Goal: Information Seeking & Learning: Learn about a topic

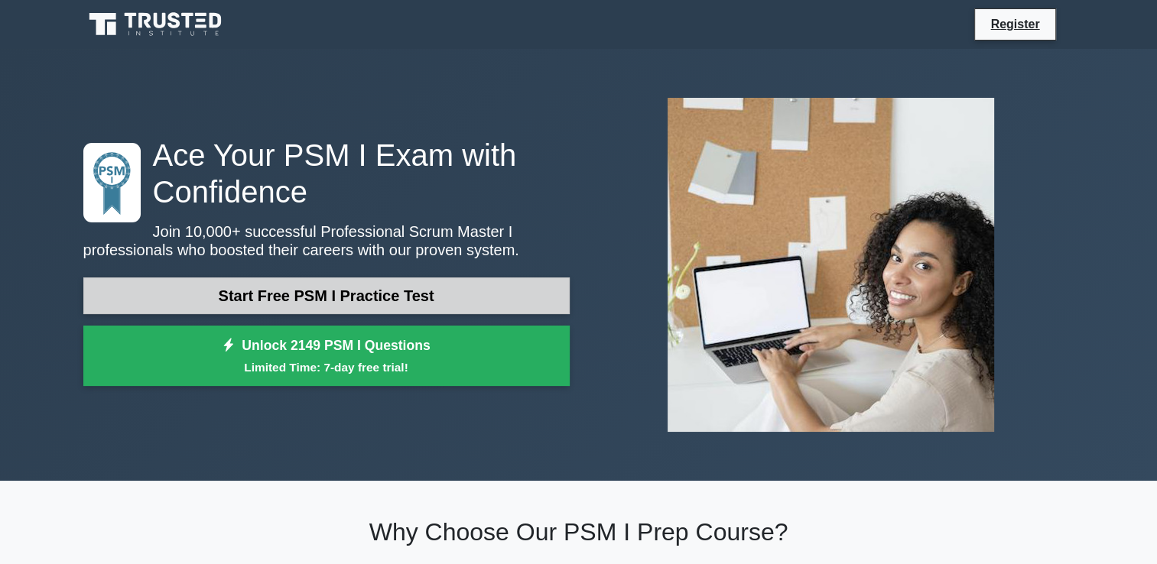
click at [330, 288] on link "Start Free PSM I Practice Test" at bounding box center [326, 295] width 486 height 37
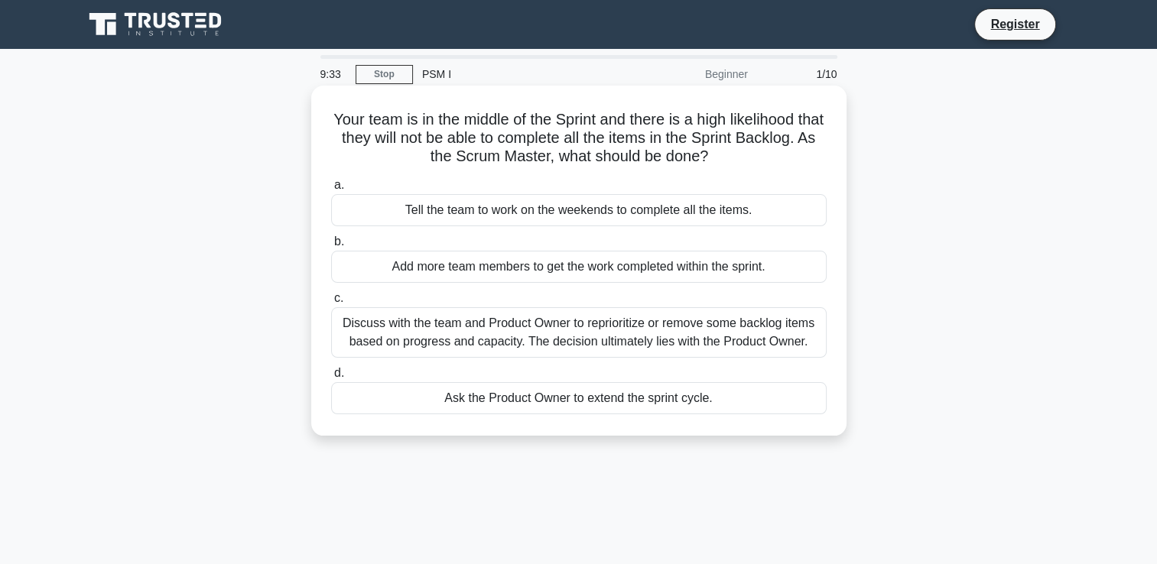
click at [544, 335] on div "Discuss with the team and Product Owner to reprioritize or remove some backlog …" at bounding box center [578, 332] width 495 height 50
click at [331, 303] on input "c. Discuss with the team and Product Owner to reprioritize or remove some backl…" at bounding box center [331, 299] width 0 height 10
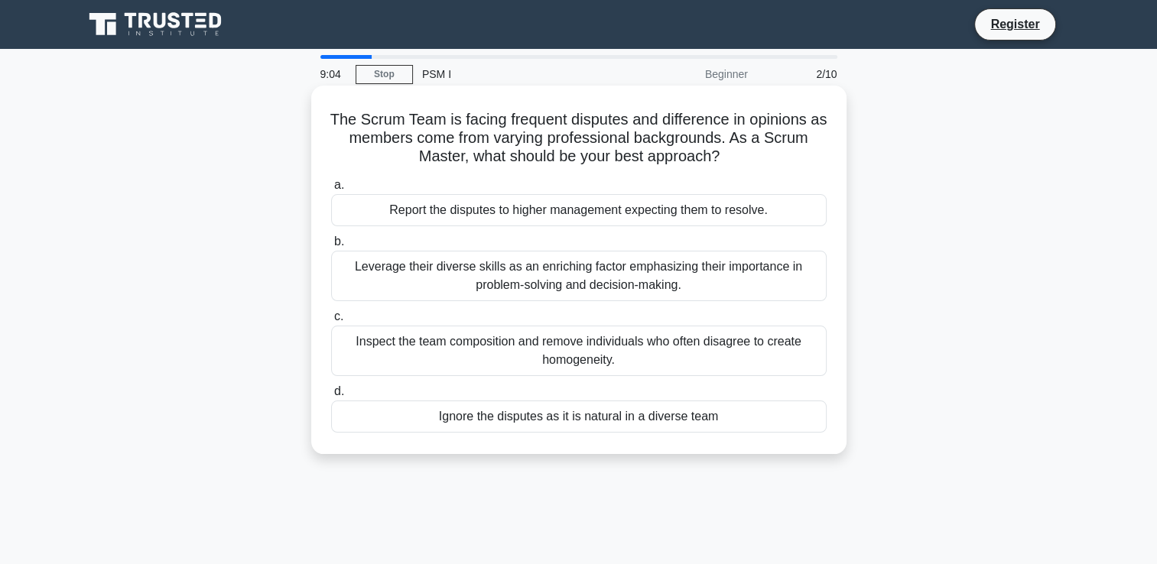
click at [686, 282] on div "Leverage their diverse skills as an enriching factor emphasizing their importan…" at bounding box center [578, 276] width 495 height 50
click at [331, 247] on input "b. Leverage their diverse skills as an enriching factor emphasizing their impor…" at bounding box center [331, 242] width 0 height 10
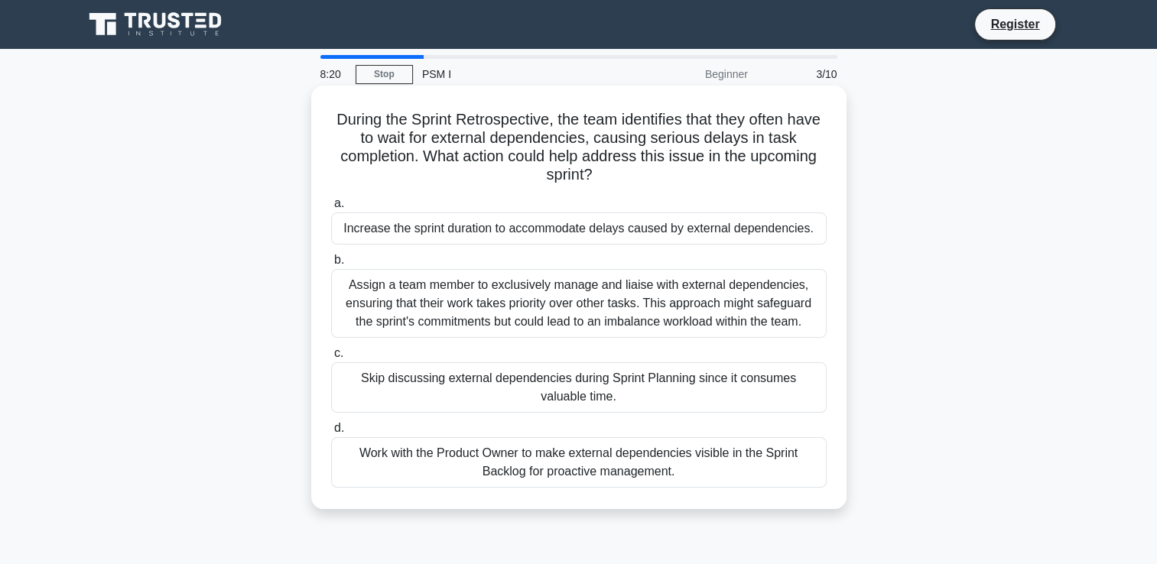
click at [435, 459] on div "Work with the Product Owner to make external dependencies visible in the Sprint…" at bounding box center [578, 462] width 495 height 50
click at [331, 433] on input "d. Work with the Product Owner to make external dependencies visible in the Spr…" at bounding box center [331, 429] width 0 height 10
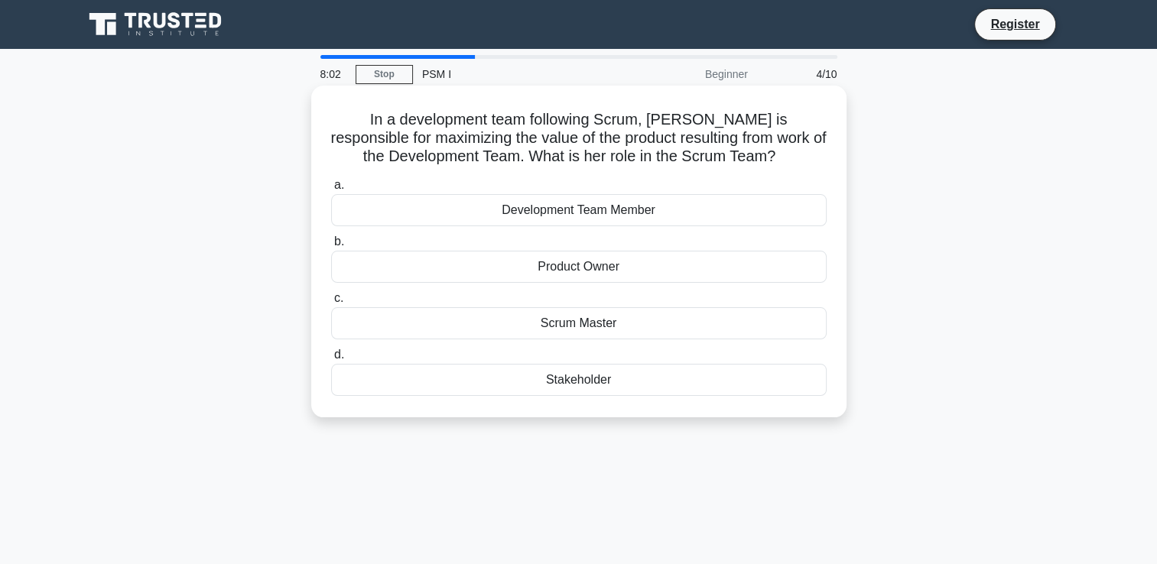
click at [547, 264] on div "Product Owner" at bounding box center [578, 267] width 495 height 32
click at [331, 247] on input "b. Product Owner" at bounding box center [331, 242] width 0 height 10
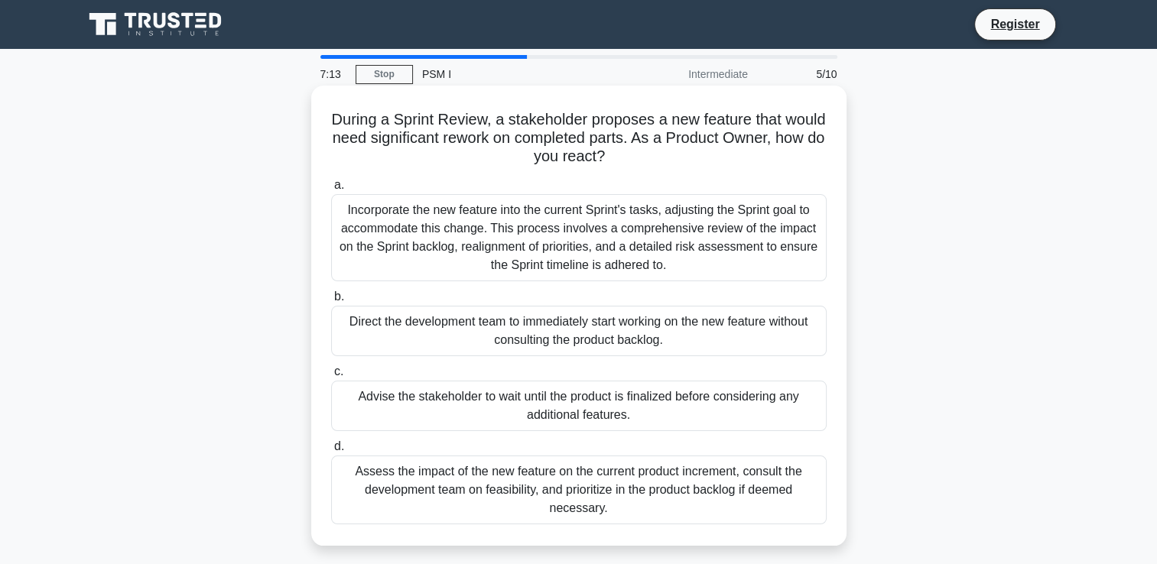
click at [621, 228] on div "Incorporate the new feature into the current Sprint's tasks, adjusting the Spri…" at bounding box center [578, 237] width 495 height 87
click at [331, 190] on input "a. Incorporate the new feature into the current Sprint's tasks, adjusting the S…" at bounding box center [331, 185] width 0 height 10
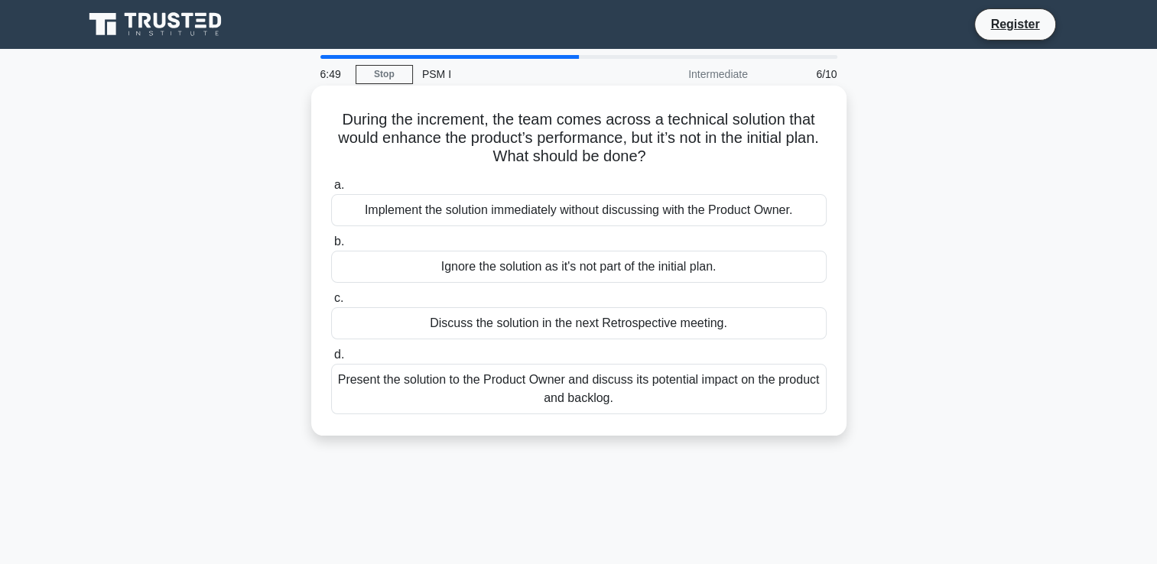
click at [609, 397] on div "Present the solution to the Product Owner and discuss its potential impact on t…" at bounding box center [578, 389] width 495 height 50
click at [331, 360] on input "d. Present the solution to the Product Owner and discuss its potential impact o…" at bounding box center [331, 355] width 0 height 10
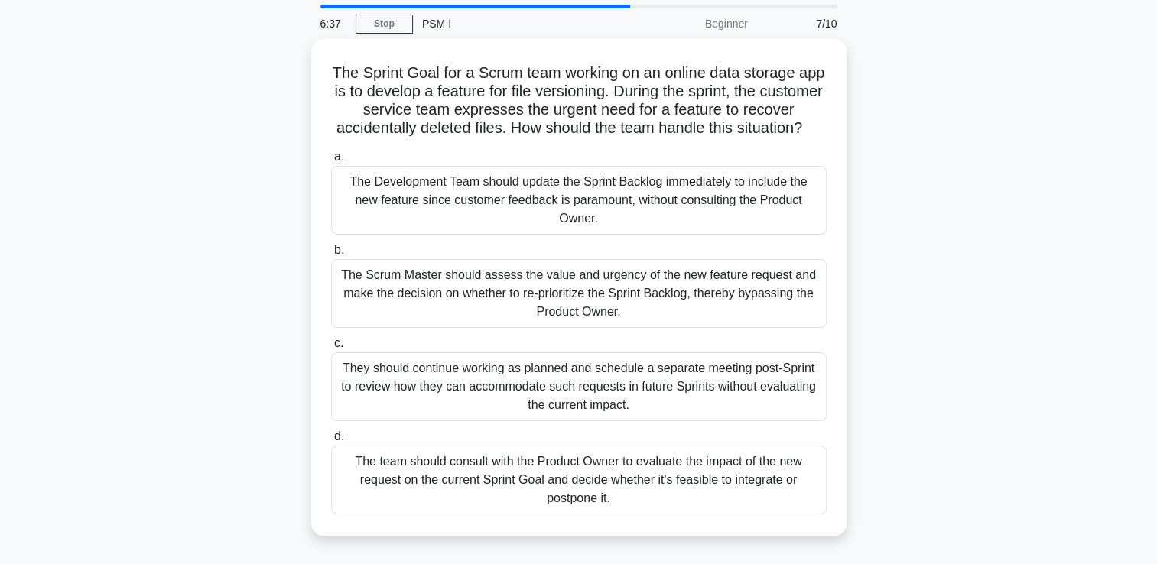
scroll to position [76, 0]
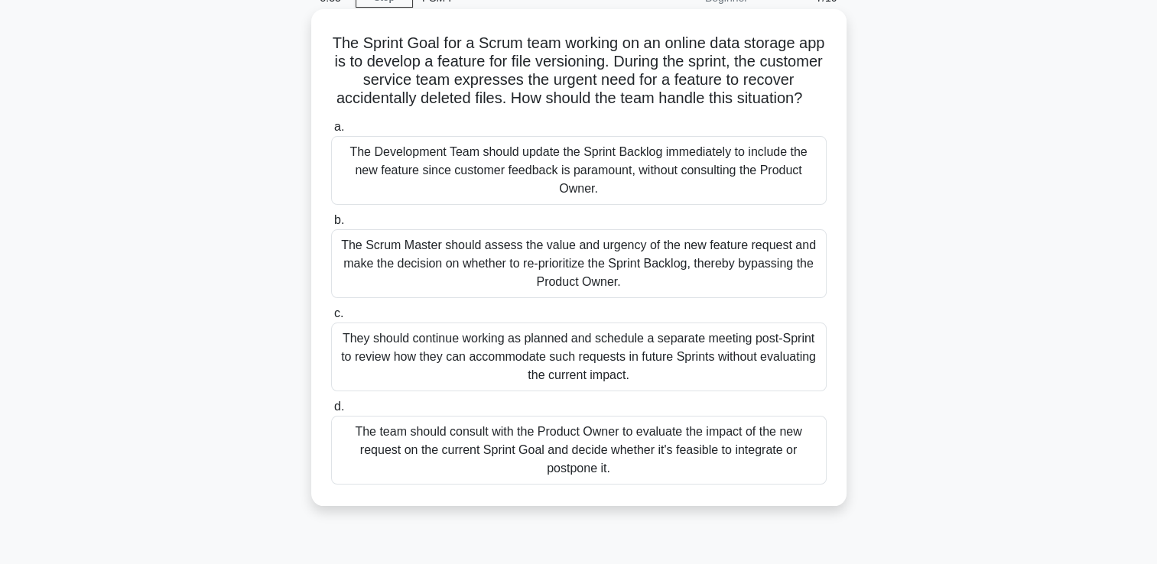
click at [498, 466] on div "The team should consult with the Product Owner to evaluate the impact of the ne…" at bounding box center [578, 450] width 495 height 69
click at [331, 412] on input "d. The team should consult with the Product Owner to evaluate the impact of the…" at bounding box center [331, 407] width 0 height 10
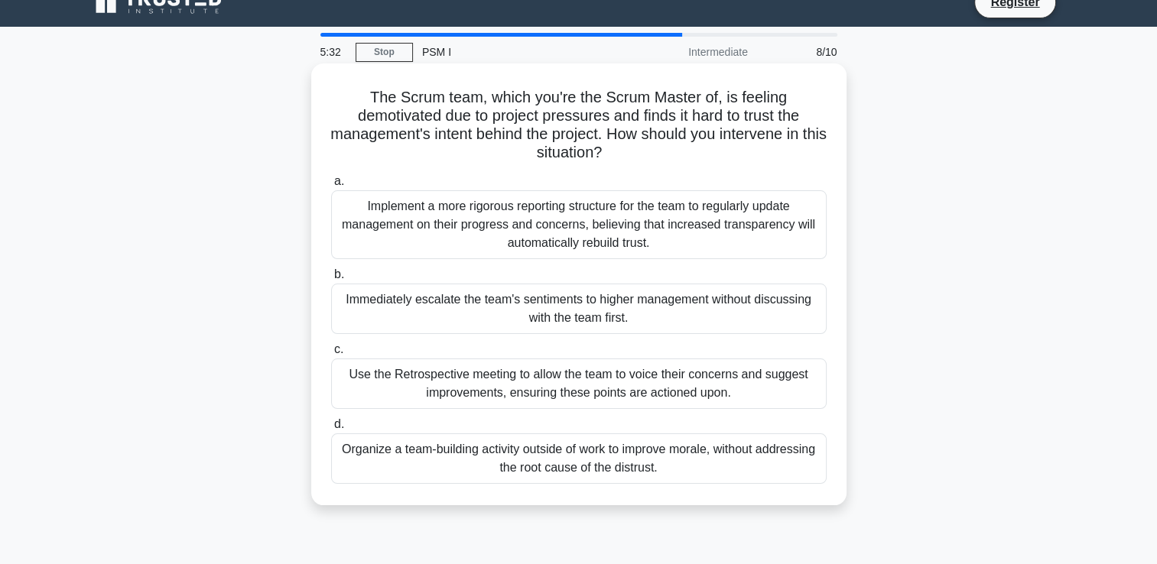
scroll to position [0, 0]
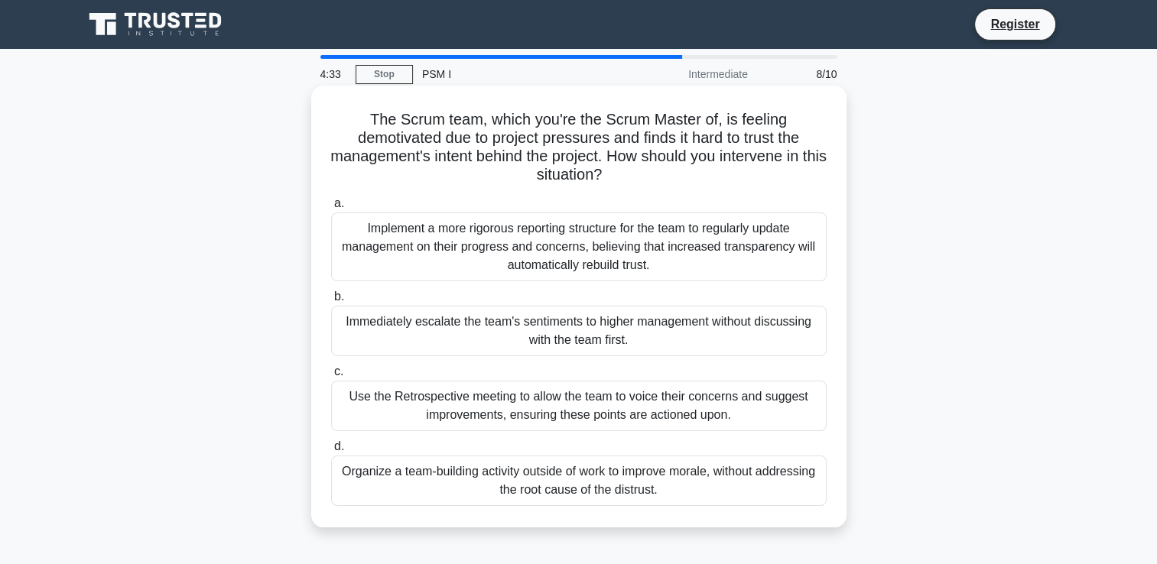
drag, startPoint x: 524, startPoint y: 157, endPoint x: 823, endPoint y: 176, distance: 299.5
click at [823, 176] on h5 "The Scrum team, which you're the Scrum Master of, is feeling demotivated due to…" at bounding box center [578, 147] width 498 height 75
drag, startPoint x: 349, startPoint y: 148, endPoint x: 487, endPoint y: 148, distance: 138.4
click at [487, 148] on h5 "The Scrum team, which you're the Scrum Master of, is feeling demotivated due to…" at bounding box center [578, 147] width 498 height 75
click at [714, 250] on div "Implement a more rigorous reporting structure for the team to regularly update …" at bounding box center [578, 247] width 495 height 69
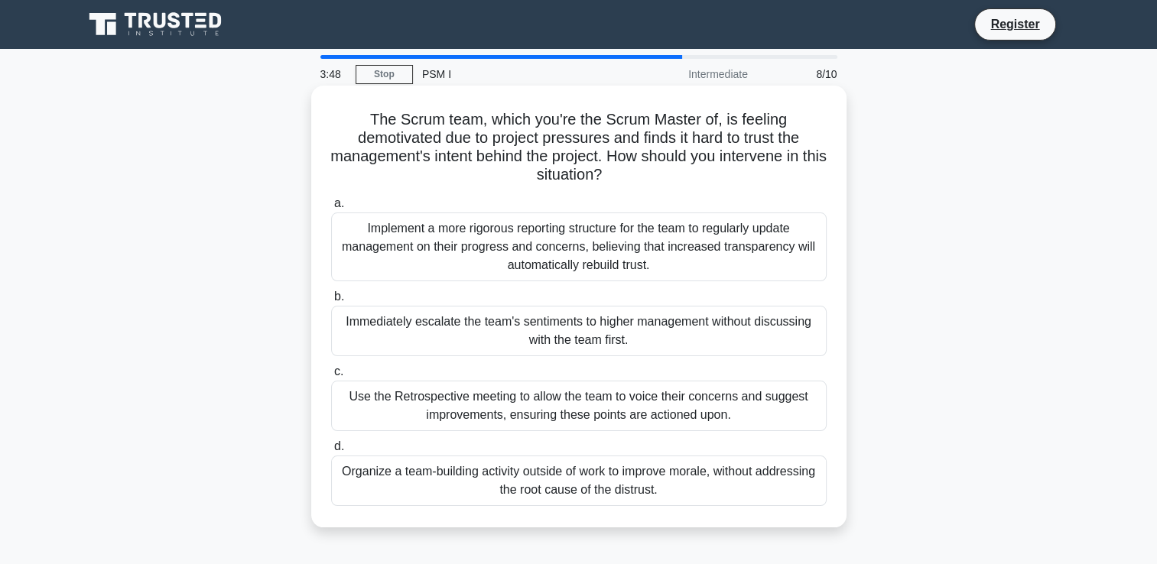
click at [331, 209] on input "a. Implement a more rigorous reporting structure for the team to regularly upda…" at bounding box center [331, 204] width 0 height 10
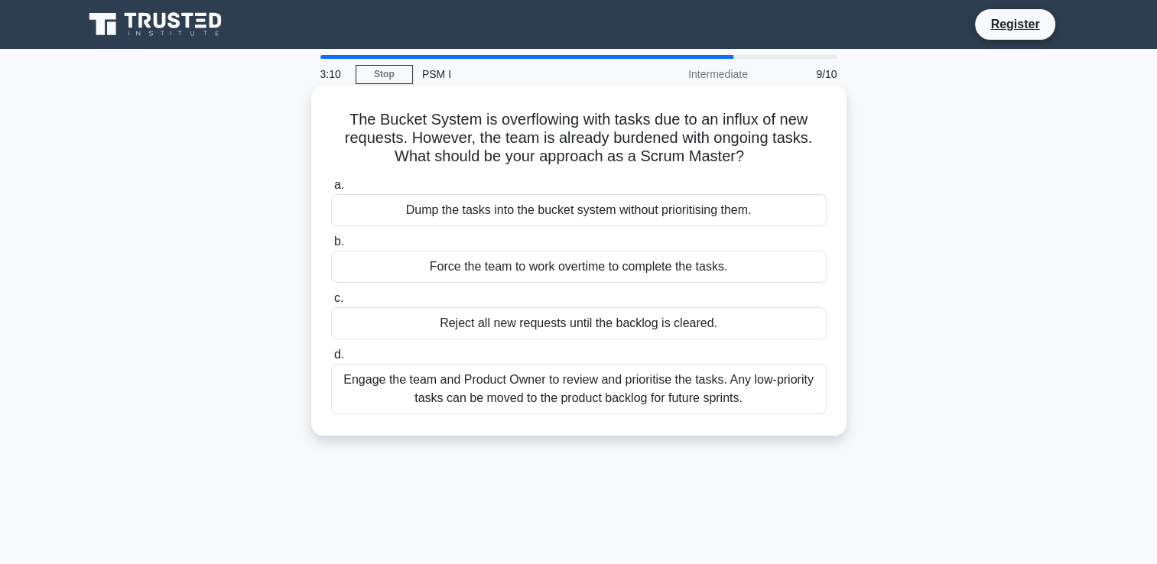
click at [515, 401] on div "Engage the team and Product Owner to review and prioritise the tasks. Any low-p…" at bounding box center [578, 389] width 495 height 50
click at [331, 360] on input "d. Engage the team and Product Owner to review and prioritise the tasks. Any lo…" at bounding box center [331, 355] width 0 height 10
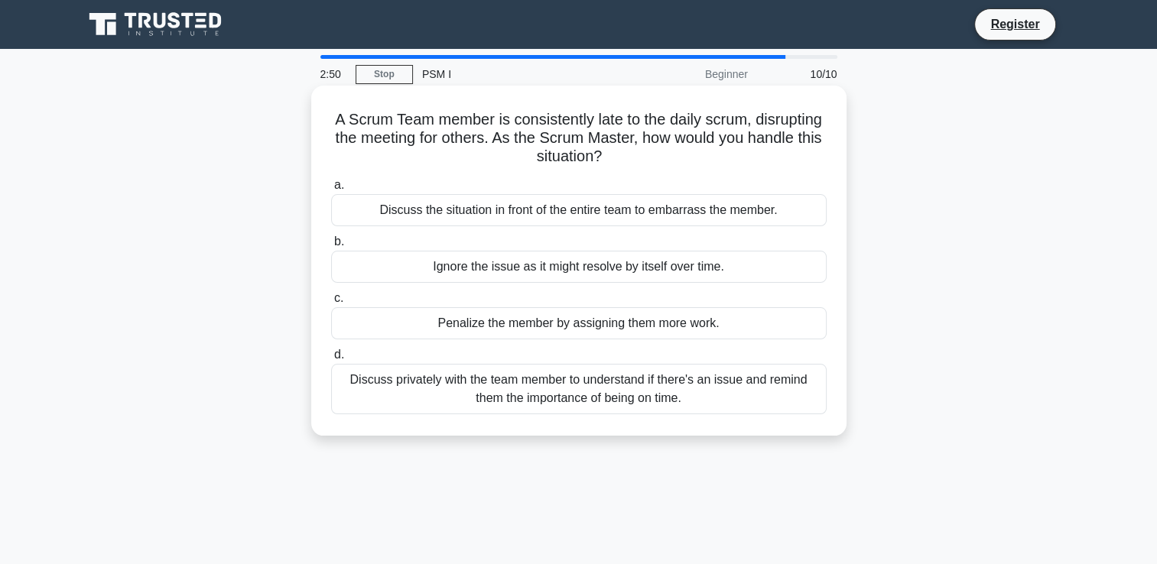
click at [588, 395] on div "Discuss privately with the team member to understand if there's an issue and re…" at bounding box center [578, 389] width 495 height 50
click at [331, 360] on input "d. Discuss privately with the team member to understand if there's an issue and…" at bounding box center [331, 355] width 0 height 10
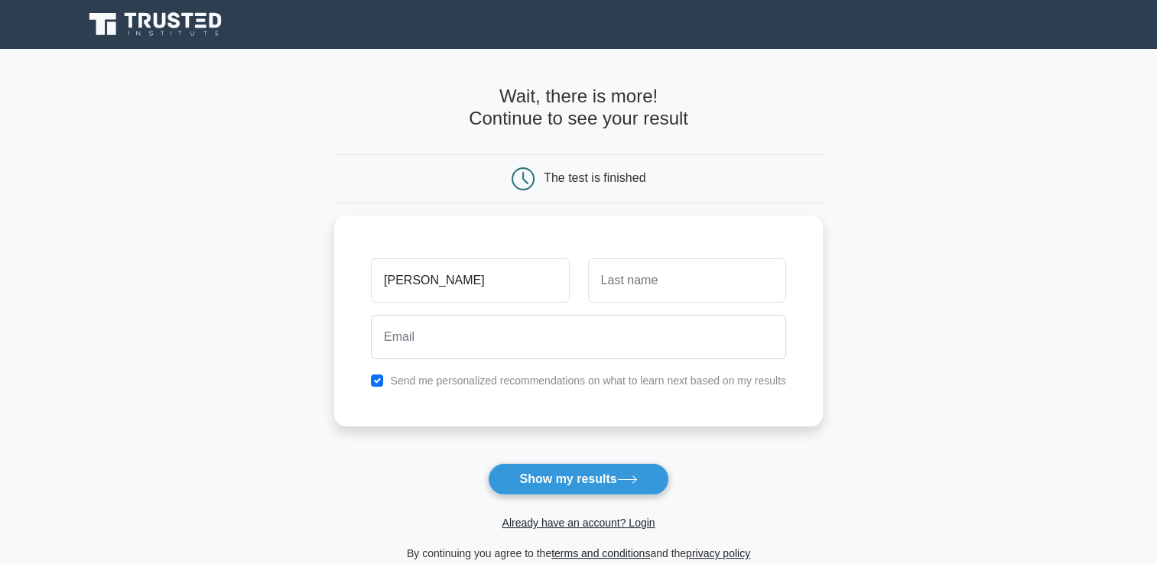
type input "[PERSON_NAME]"
type input "Perez"
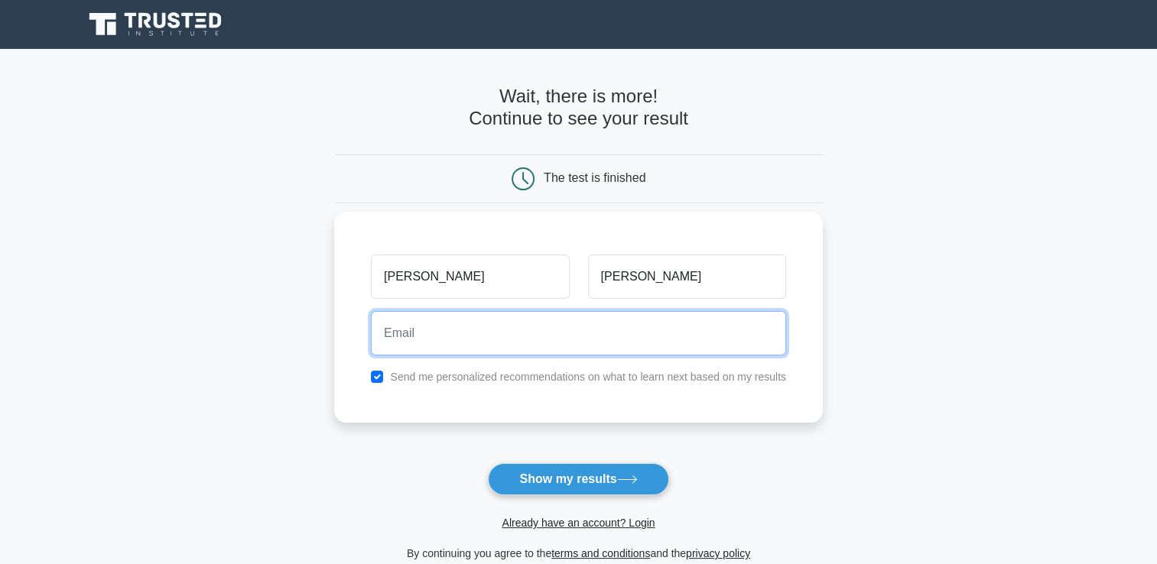
click at [486, 347] on input "email" at bounding box center [578, 333] width 415 height 44
type input "godawami@yahoo.es"
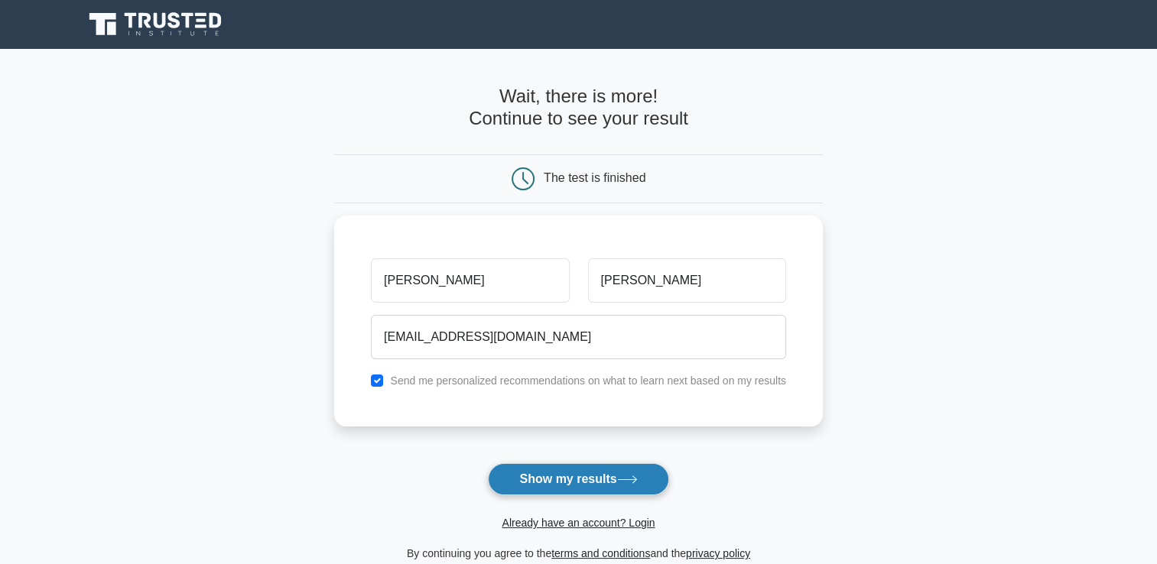
click at [592, 483] on button "Show my results" at bounding box center [578, 479] width 180 height 32
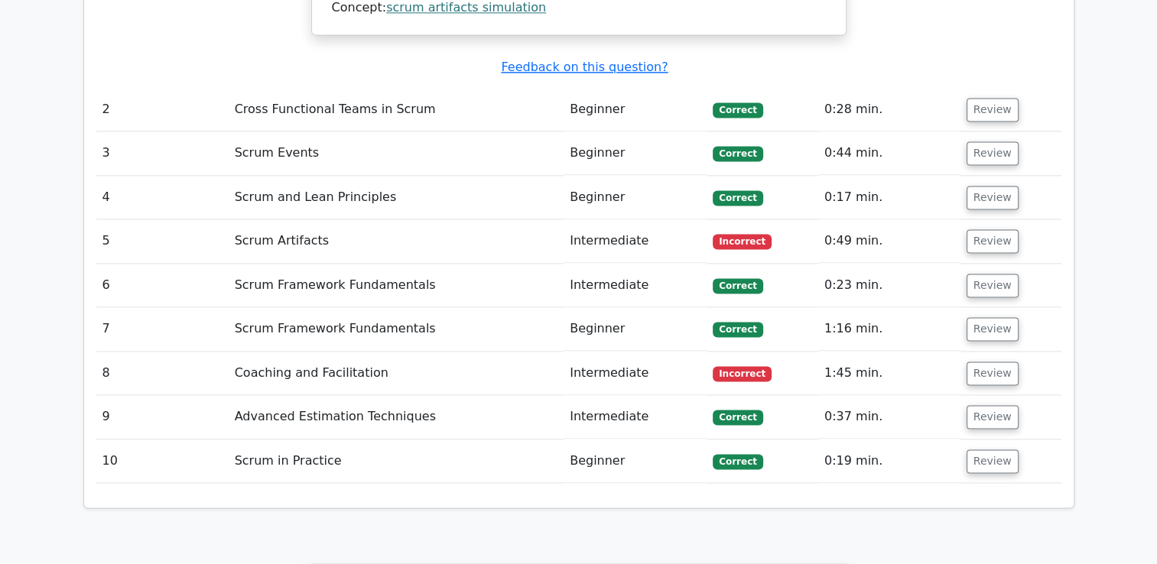
scroll to position [2253, 0]
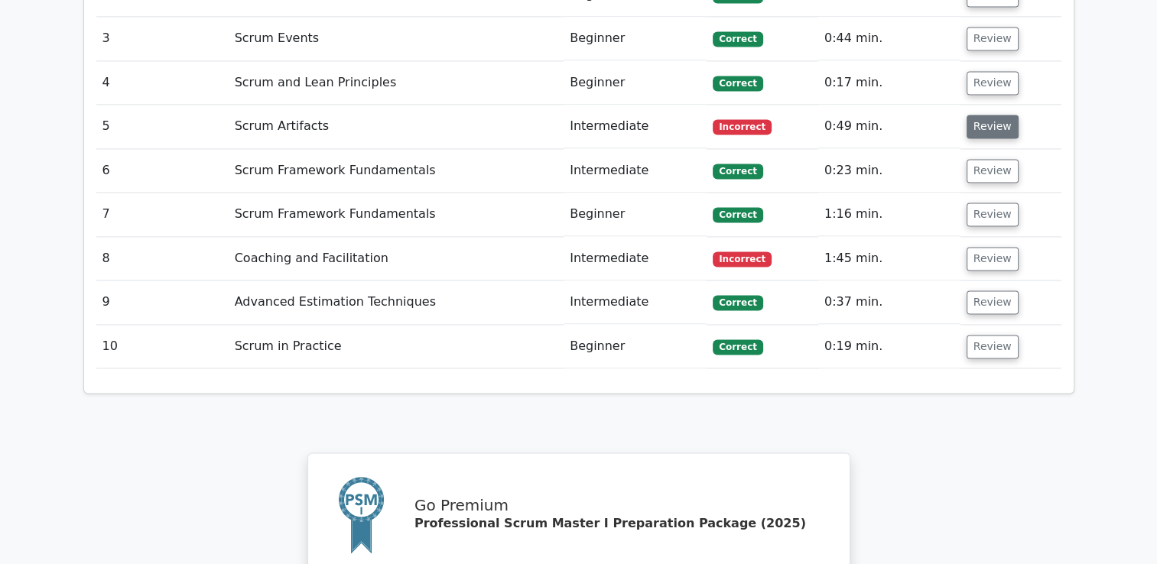
click at [974, 115] on button "Review" at bounding box center [992, 127] width 52 height 24
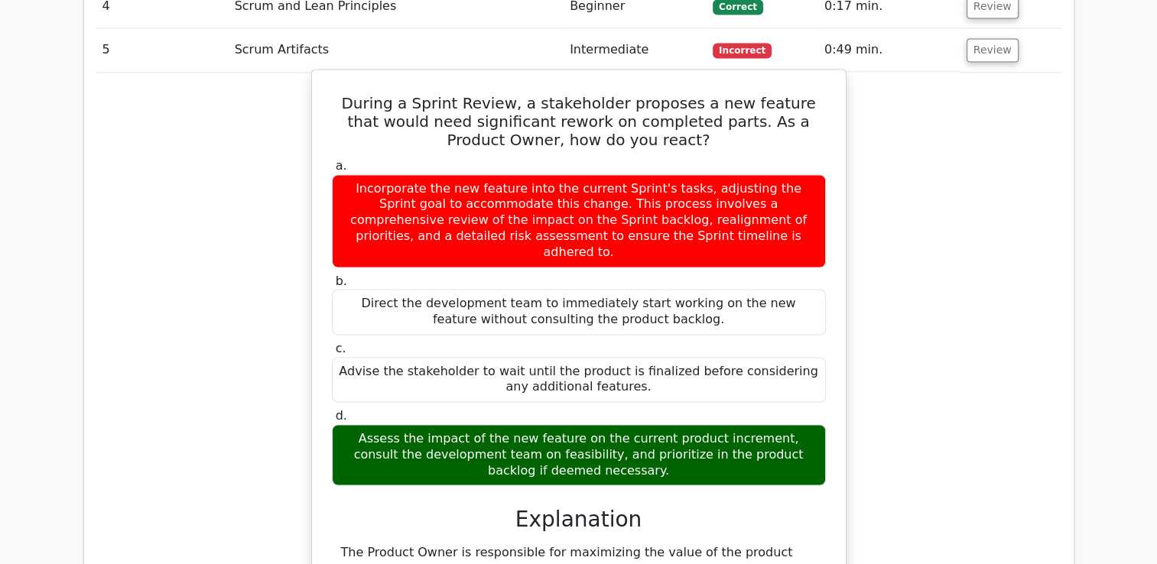
scroll to position [2406, 0]
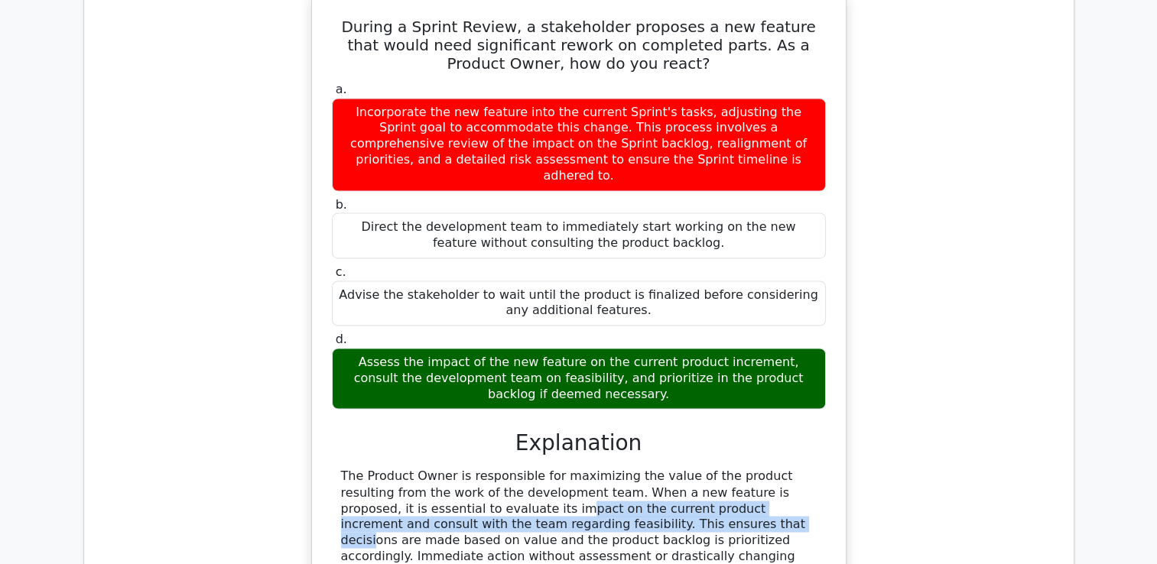
drag, startPoint x: 342, startPoint y: 411, endPoint x: 488, endPoint y: 440, distance: 148.9
click at [488, 469] on div "The Product Owner is responsible for maximizing the value of the product result…" at bounding box center [578, 532] width 475 height 127
drag, startPoint x: 488, startPoint y: 440, endPoint x: 580, endPoint y: 419, distance: 94.2
click at [580, 469] on div "The Product Owner is responsible for maximizing the value of the product result…" at bounding box center [578, 532] width 475 height 127
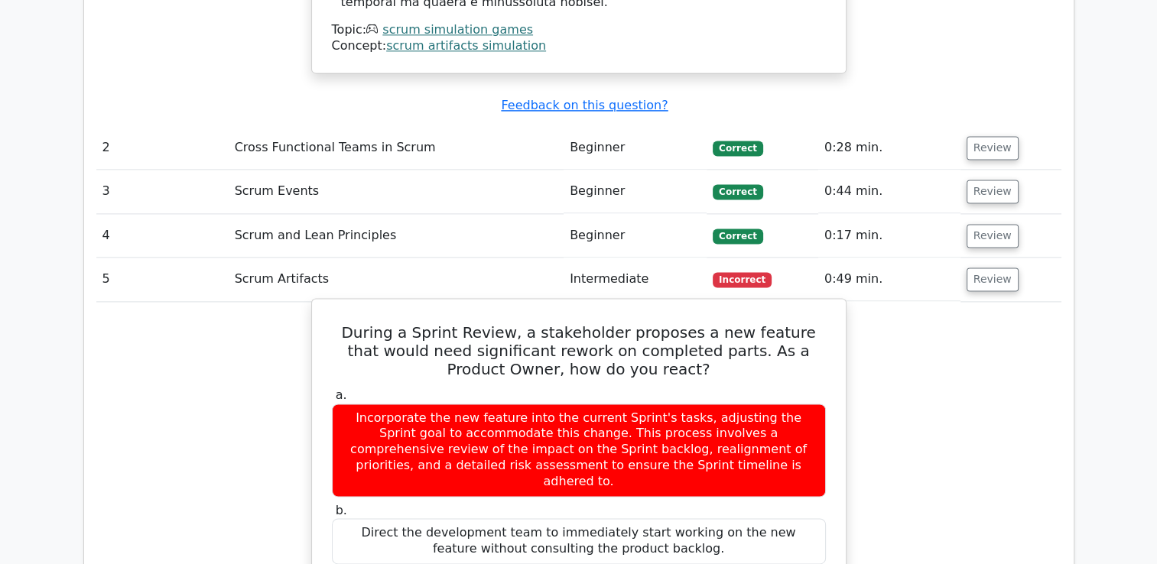
scroll to position [2176, 0]
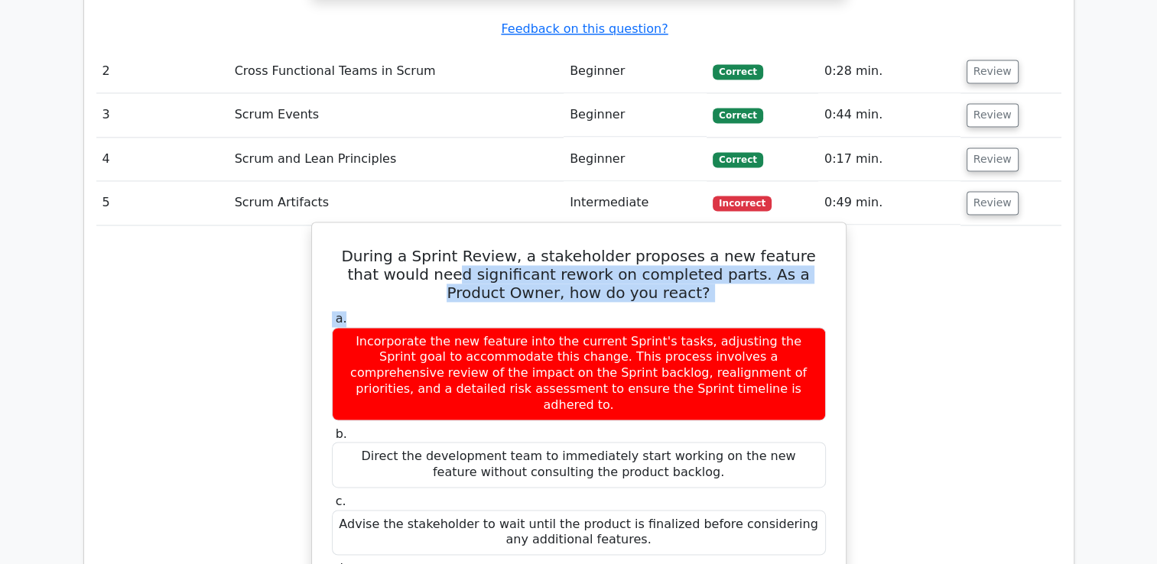
drag, startPoint x: 432, startPoint y: 209, endPoint x: 729, endPoint y: 236, distance: 297.8
click at [729, 236] on div "During a Sprint Review, a stakeholder proposes a new feature that would need si…" at bounding box center [578, 555] width 521 height 653
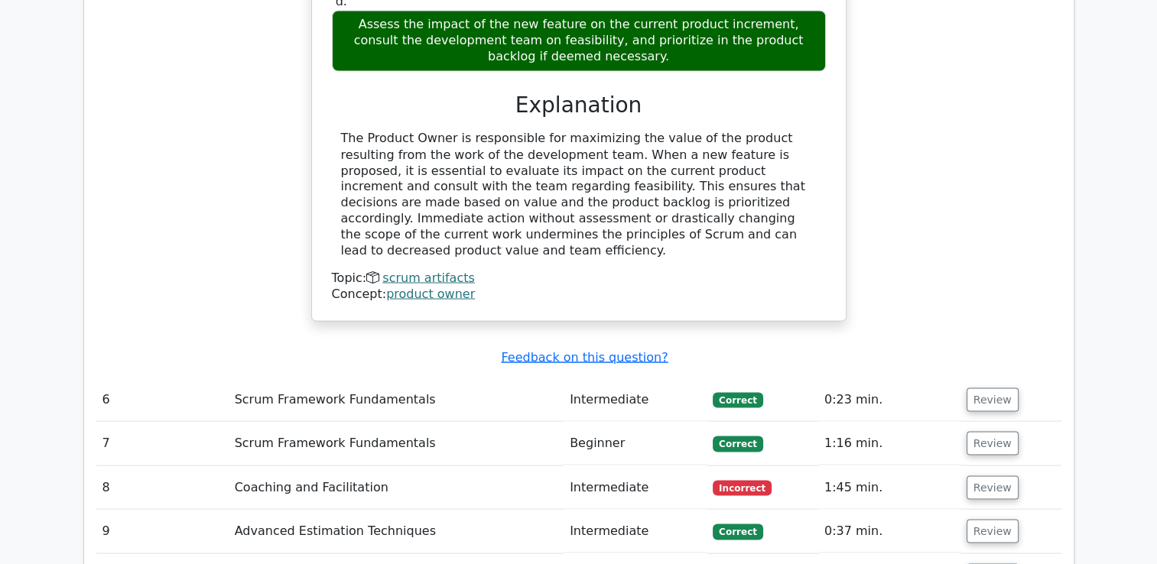
scroll to position [2788, 0]
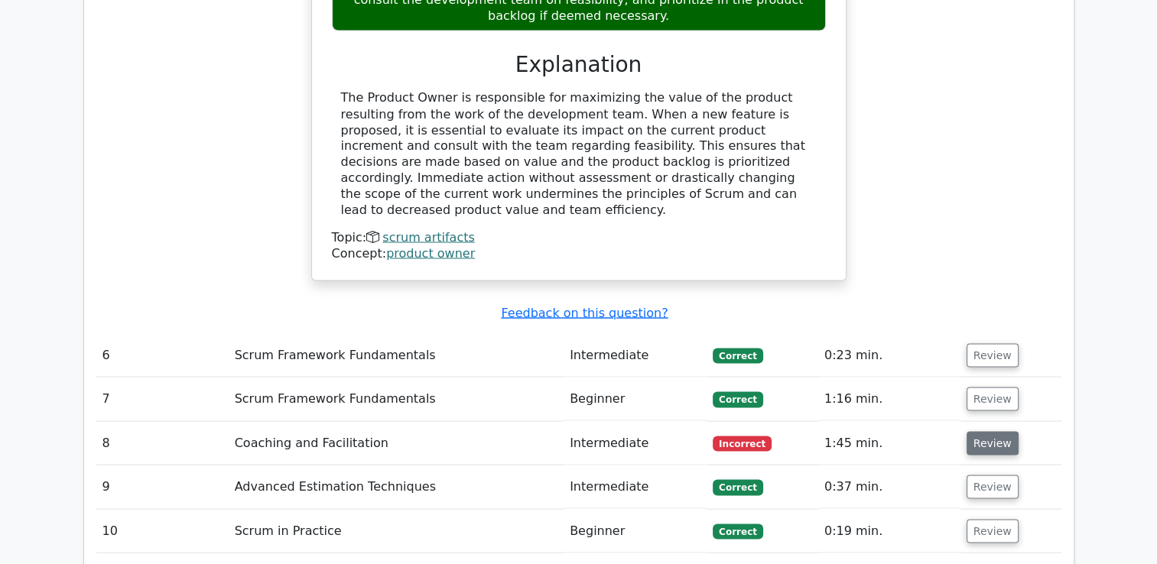
click at [994, 431] on button "Review" at bounding box center [992, 443] width 52 height 24
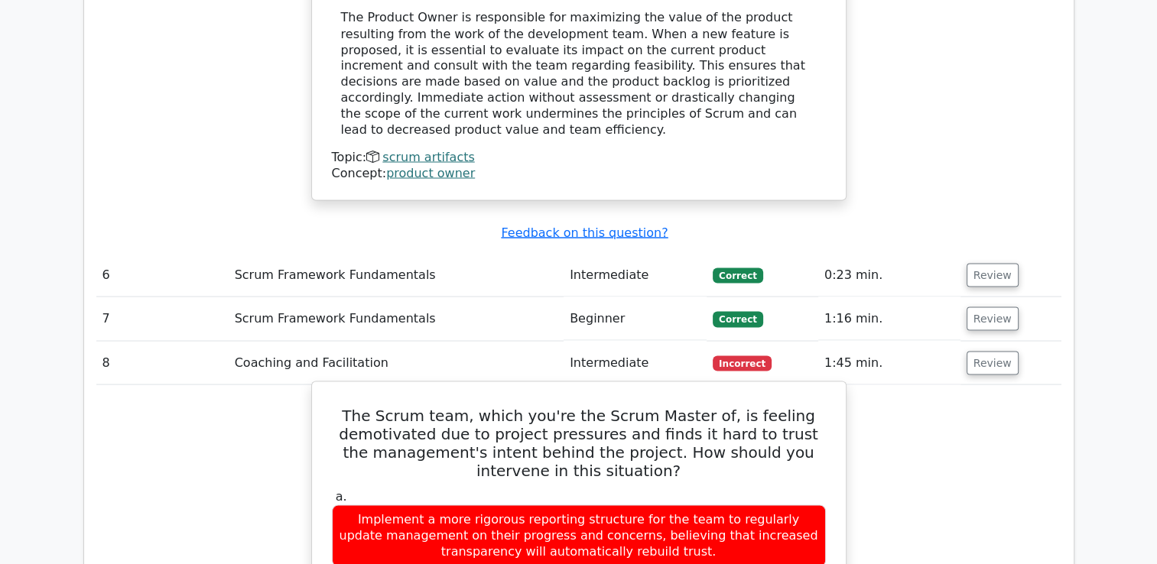
scroll to position [2941, 0]
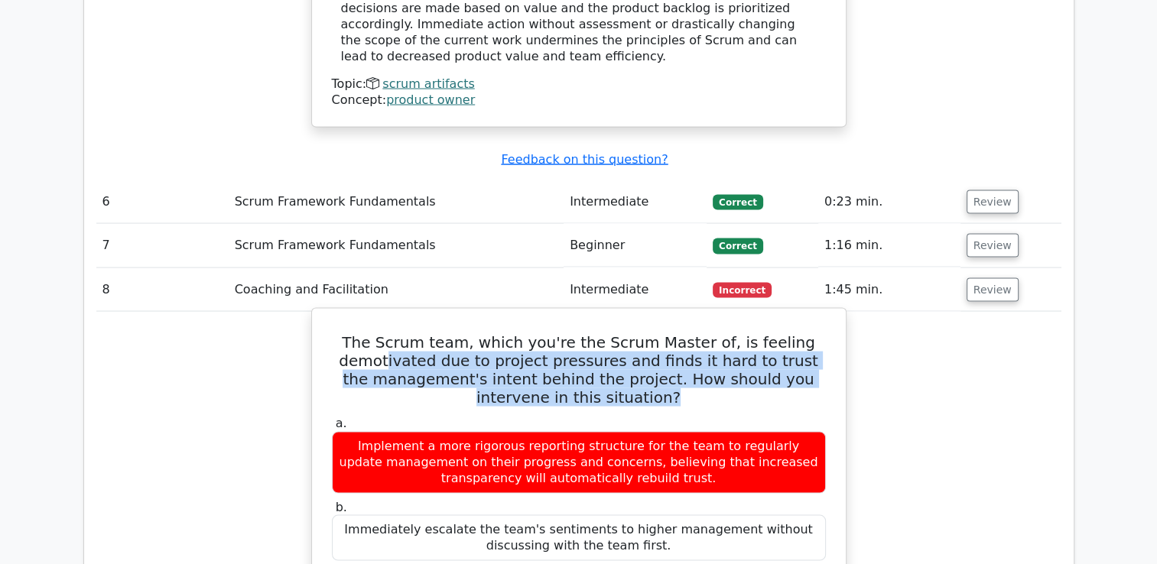
drag, startPoint x: 391, startPoint y: 252, endPoint x: 628, endPoint y: 283, distance: 238.9
click at [628, 333] on h5 "The Scrum team, which you're the Scrum Master of, is feeling demotivated due to…" at bounding box center [578, 369] width 497 height 73
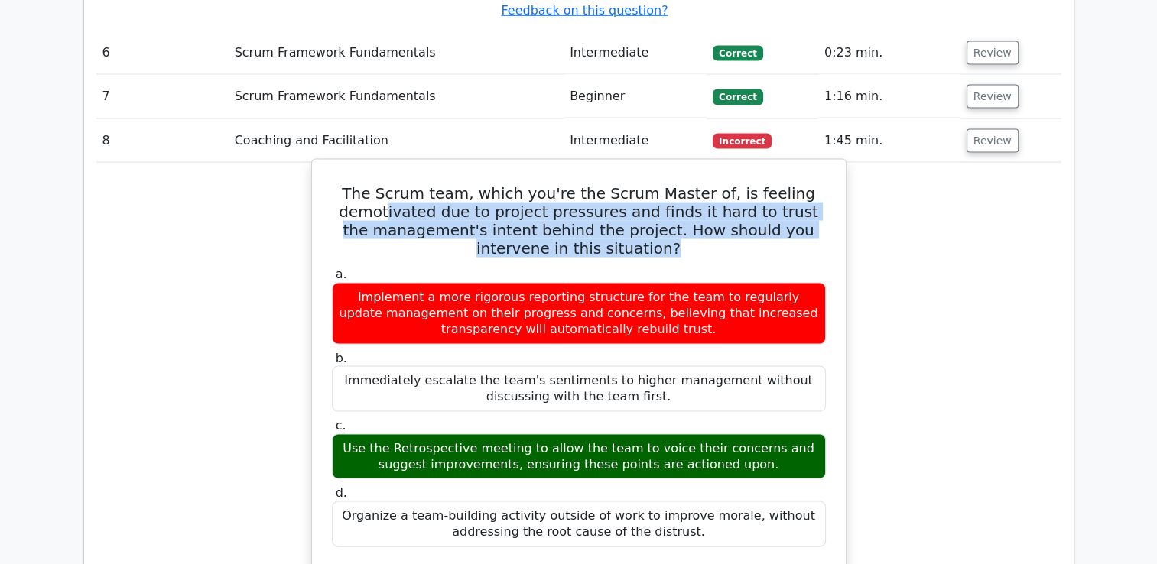
scroll to position [3094, 0]
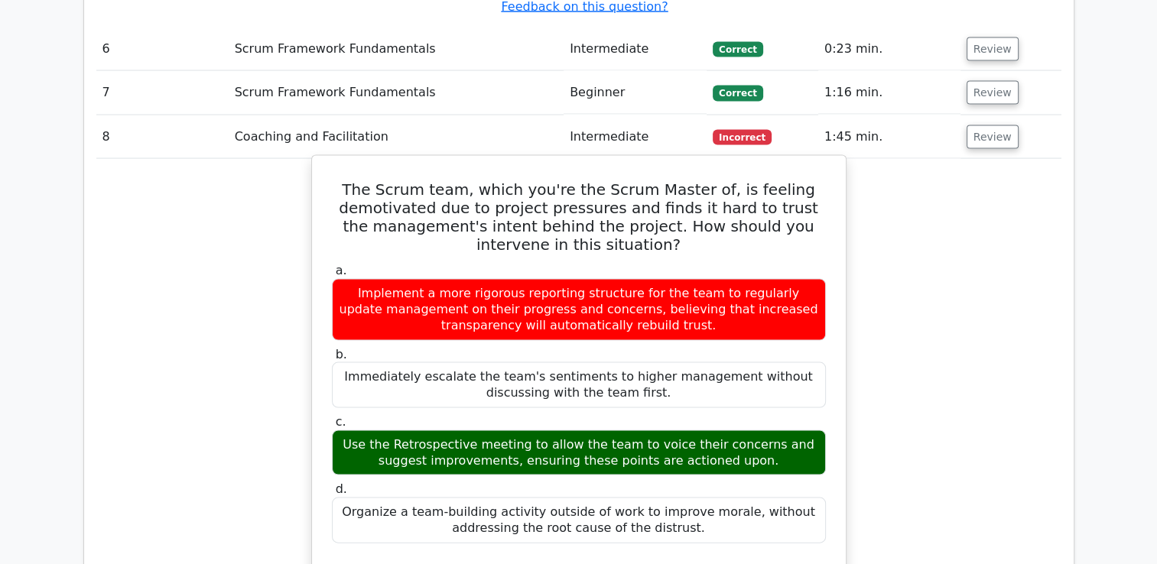
drag, startPoint x: 605, startPoint y: 345, endPoint x: 772, endPoint y: 359, distance: 168.0
click at [772, 430] on div "Use the Retrospective meeting to allow the team to voice their concerns and sug…" at bounding box center [579, 453] width 494 height 46
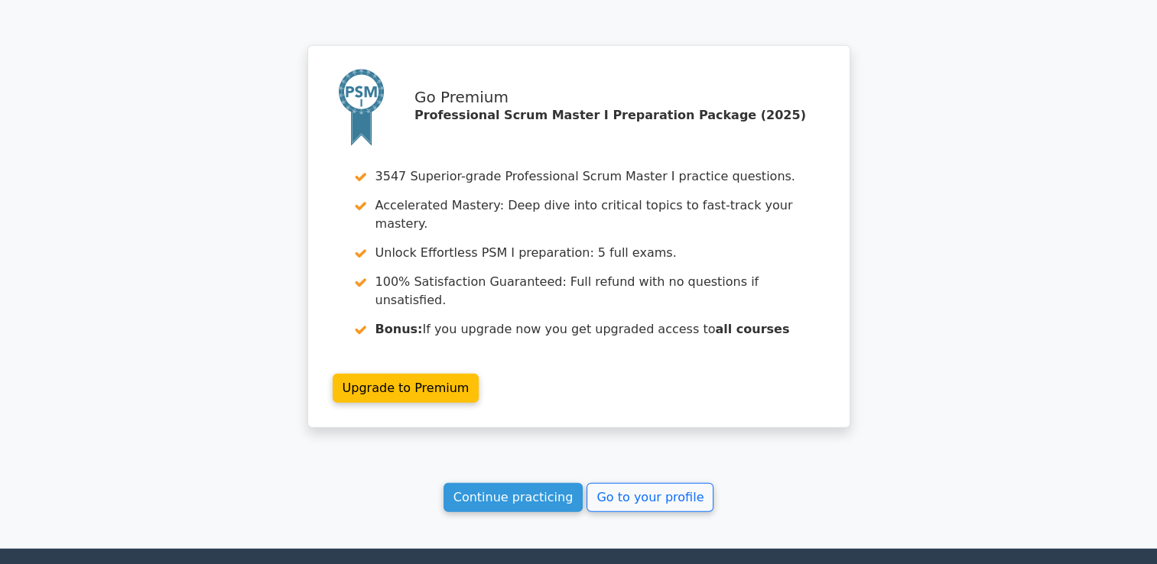
scroll to position [4088, 0]
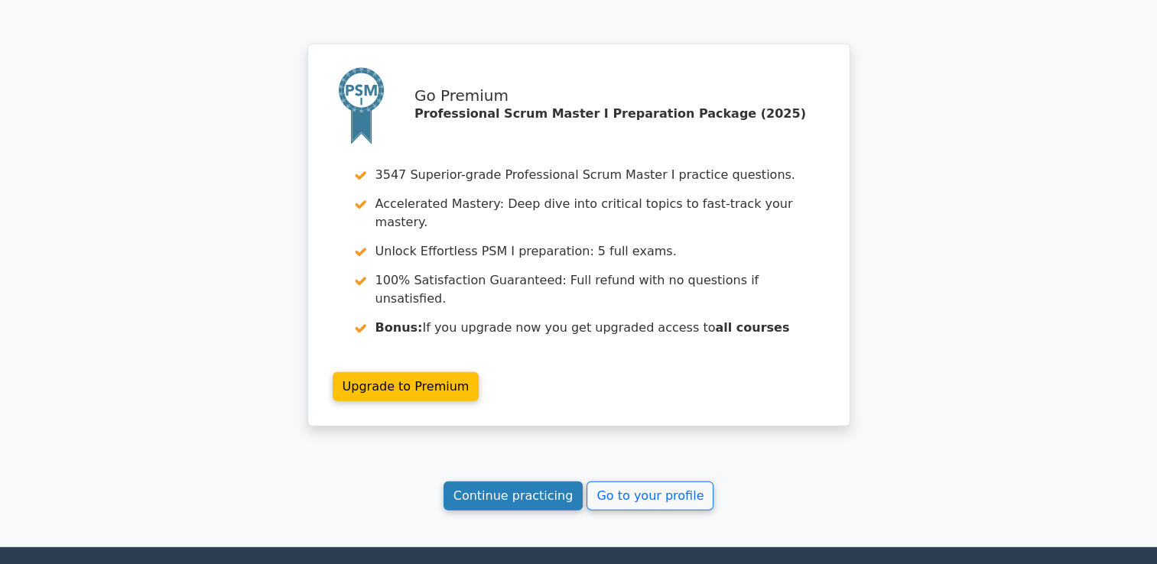
click at [529, 482] on link "Continue practicing" at bounding box center [513, 496] width 140 height 29
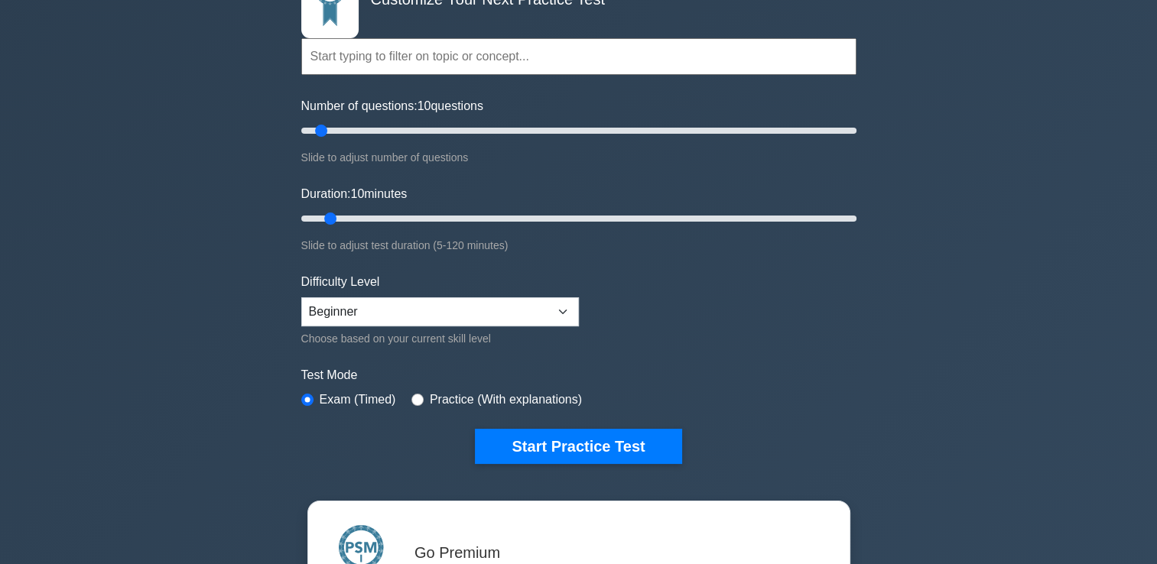
scroll to position [76, 0]
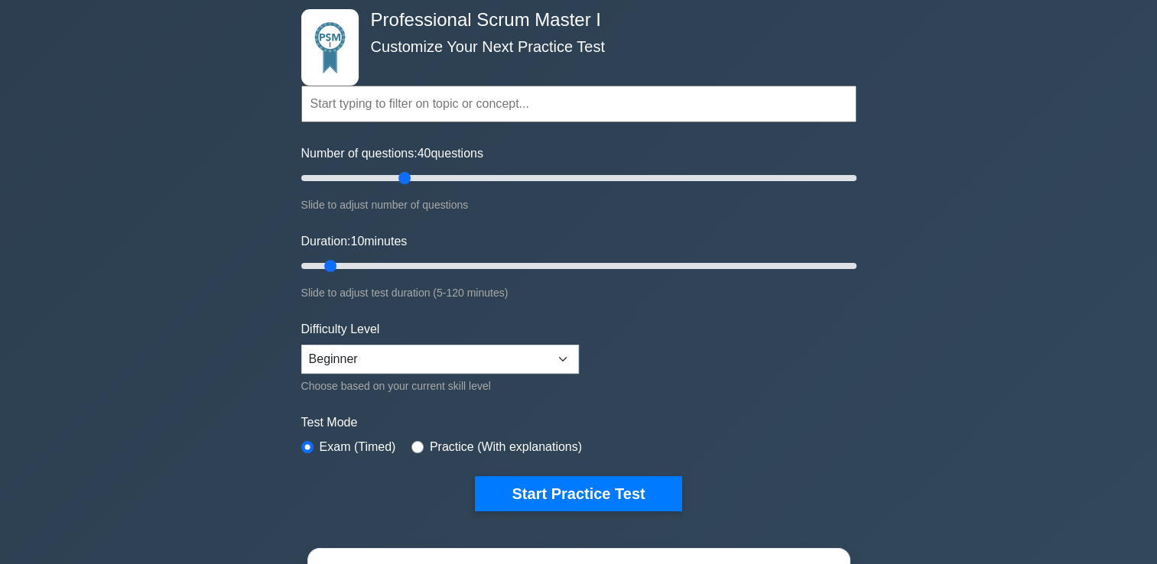
drag, startPoint x: 321, startPoint y: 180, endPoint x: 399, endPoint y: 179, distance: 78.0
type input "40"
click at [399, 179] on input "Number of questions: 40 questions" at bounding box center [578, 178] width 555 height 18
drag, startPoint x: 328, startPoint y: 261, endPoint x: 435, endPoint y: 270, distance: 107.4
type input "30"
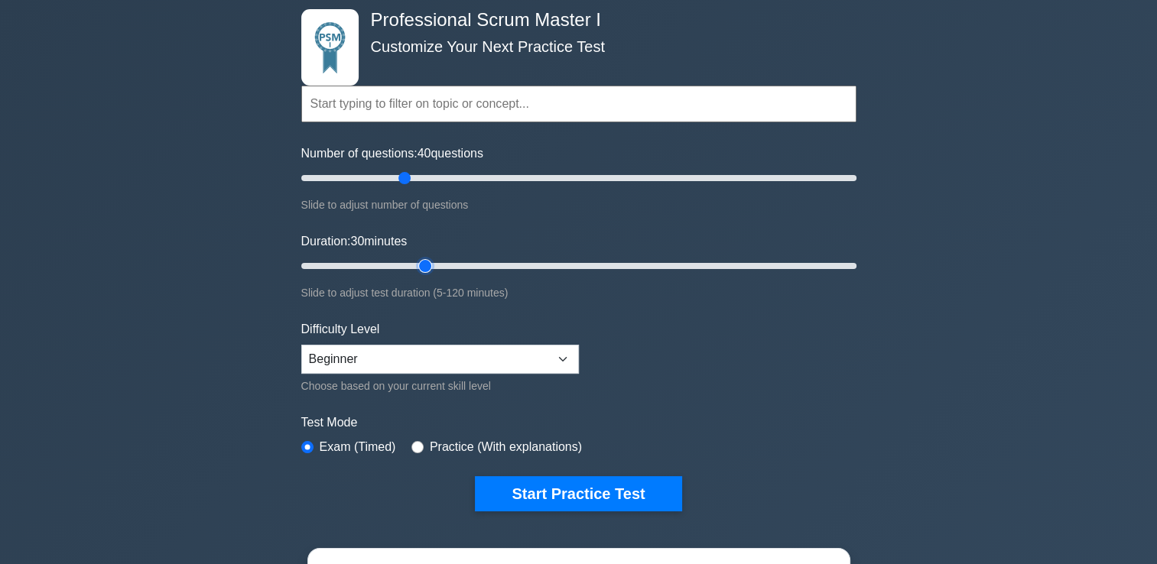
click at [435, 270] on input "Duration: 30 minutes" at bounding box center [578, 266] width 555 height 18
click at [373, 359] on select "Beginner Intermediate Expert" at bounding box center [439, 359] width 277 height 29
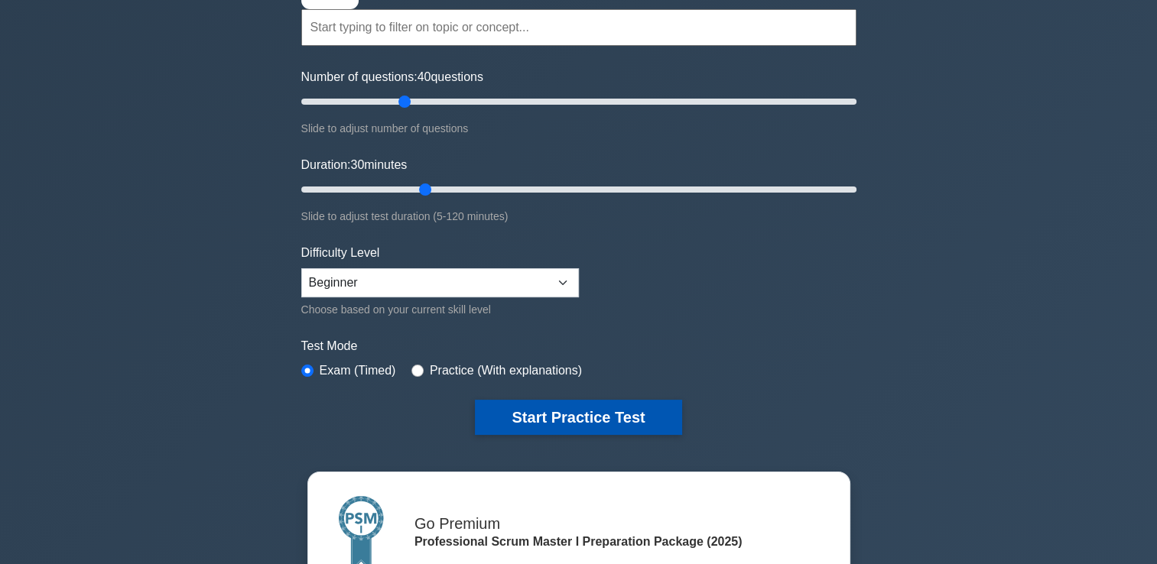
click at [574, 411] on button "Start Practice Test" at bounding box center [578, 417] width 206 height 35
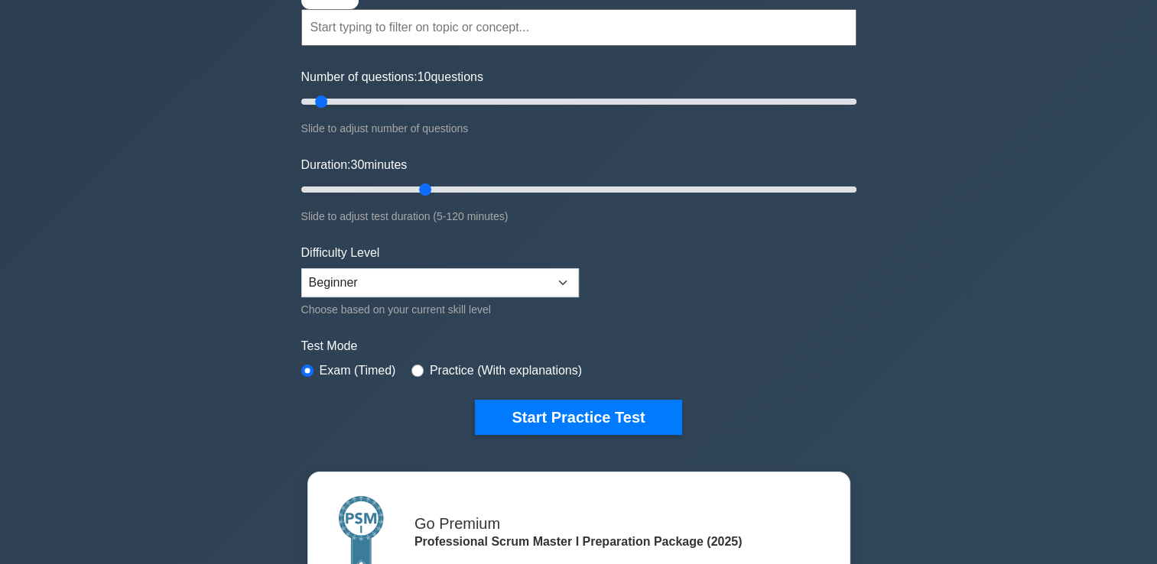
drag, startPoint x: 402, startPoint y: 101, endPoint x: 324, endPoint y: 91, distance: 78.6
type input "10"
click at [324, 92] on input "Number of questions: 10 questions" at bounding box center [578, 101] width 555 height 18
drag, startPoint x: 424, startPoint y: 188, endPoint x: 329, endPoint y: 185, distance: 94.1
type input "10"
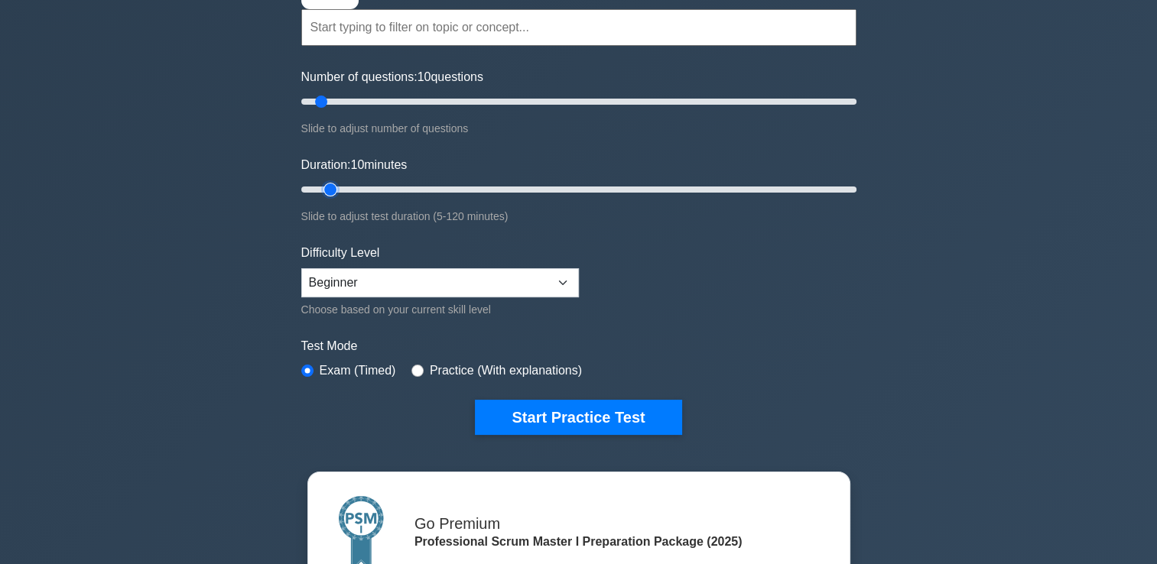
click at [329, 185] on input "Duration: 10 minutes" at bounding box center [578, 189] width 555 height 18
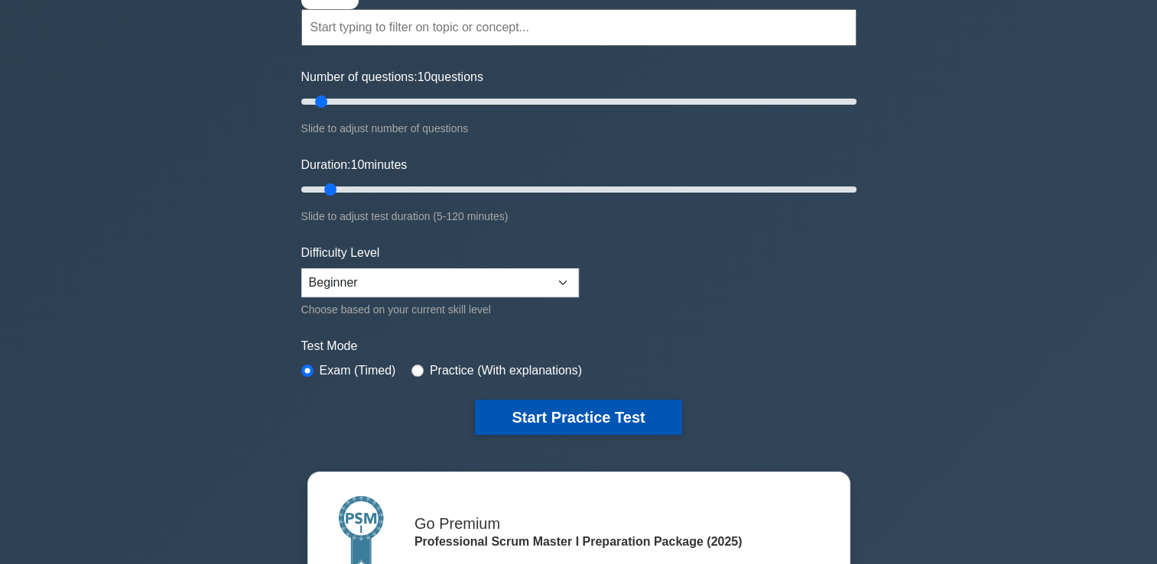
click at [599, 417] on button "Start Practice Test" at bounding box center [578, 417] width 206 height 35
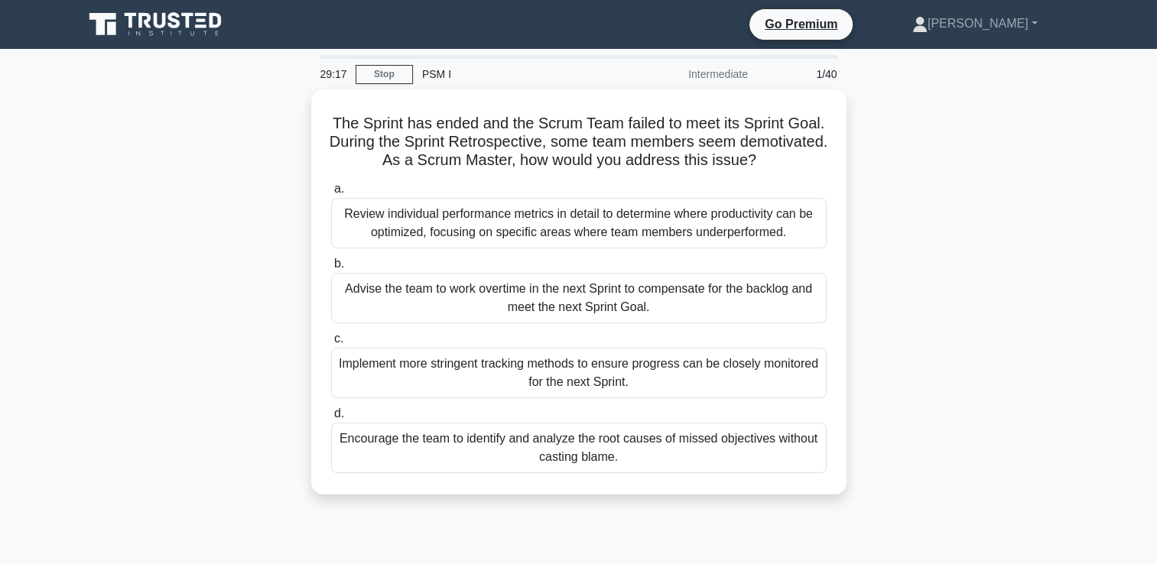
drag, startPoint x: 407, startPoint y: 114, endPoint x: 914, endPoint y: 206, distance: 515.2
click at [914, 206] on div "The Sprint has ended and the Scrum Team failed to meet its Sprint Goal. During …" at bounding box center [578, 301] width 1009 height 424
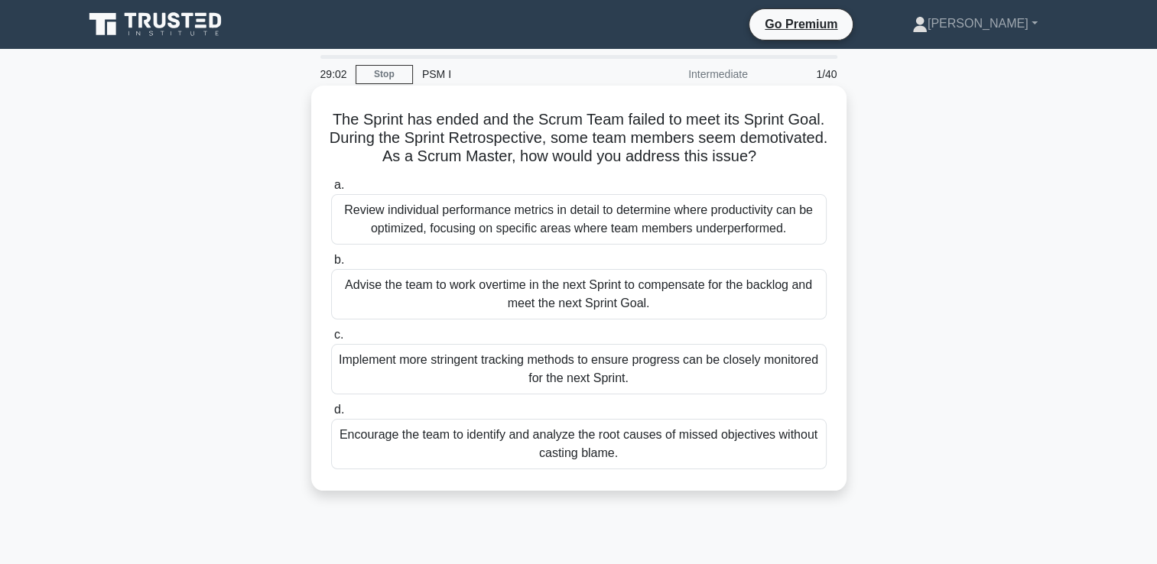
click at [527, 450] on div "Encourage the team to identify and analyze the root causes of missed objectives…" at bounding box center [578, 444] width 495 height 50
click at [331, 415] on input "d. Encourage the team to identify and analyze the root causes of missed objecti…" at bounding box center [331, 410] width 0 height 10
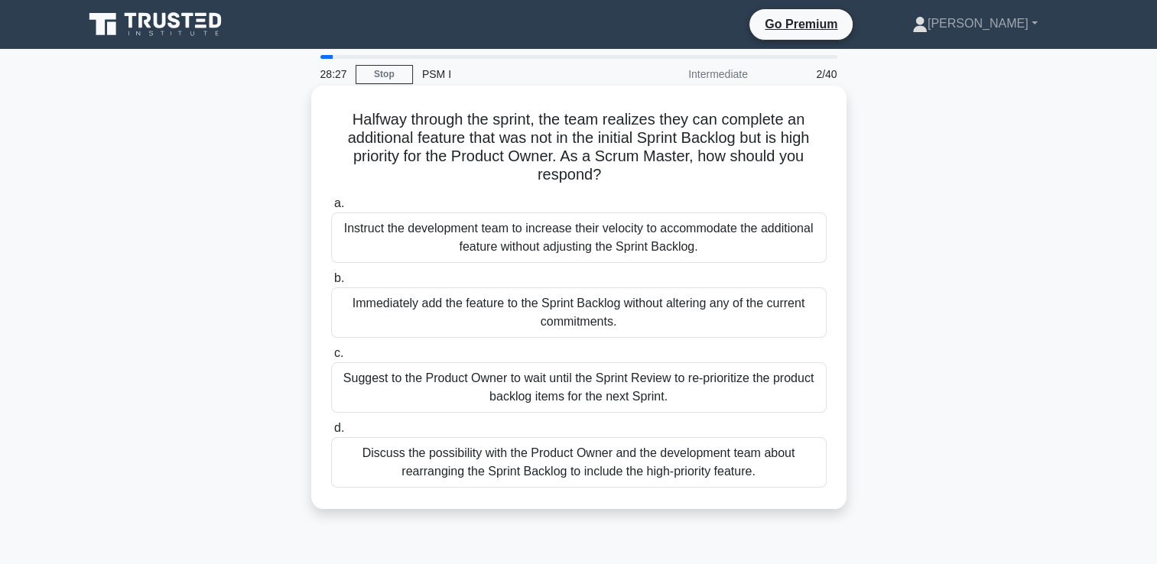
click at [431, 469] on div "Discuss the possibility with the Product Owner and the development team about r…" at bounding box center [578, 462] width 495 height 50
click at [331, 433] on input "d. Discuss the possibility with the Product Owner and the development team abou…" at bounding box center [331, 429] width 0 height 10
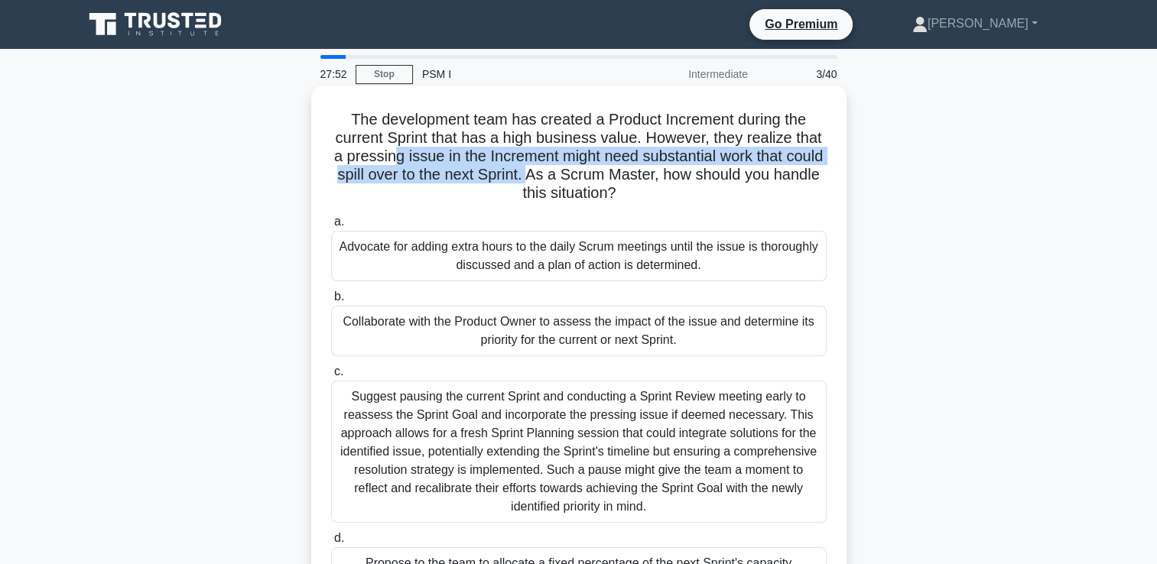
drag, startPoint x: 407, startPoint y: 160, endPoint x: 575, endPoint y: 174, distance: 168.0
click at [575, 174] on h5 "The development team has created a Product Increment during the current Sprint …" at bounding box center [578, 156] width 498 height 93
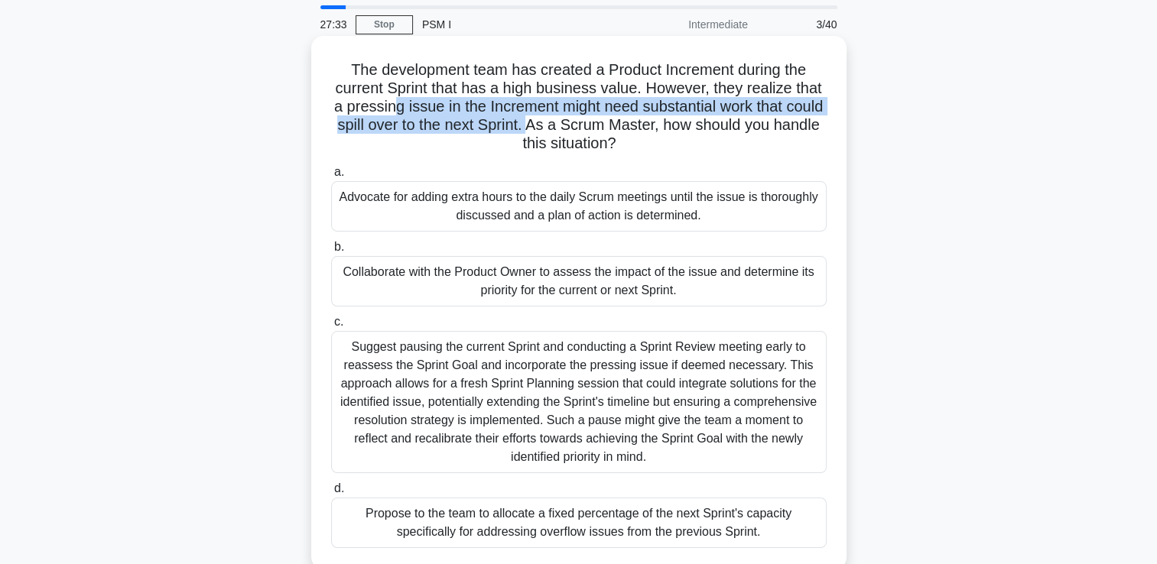
scroll to position [76, 0]
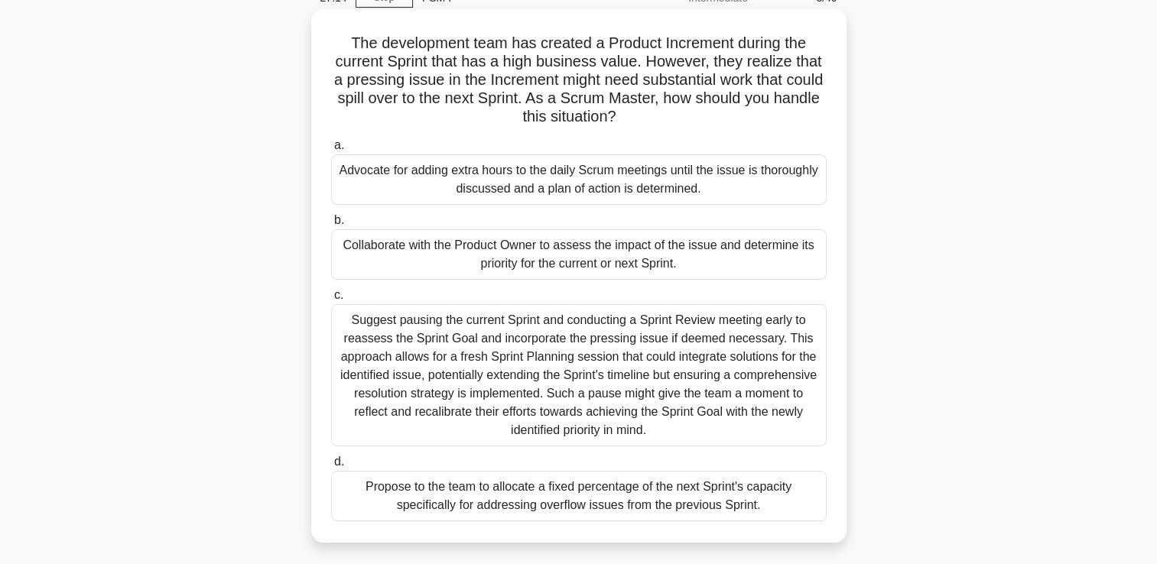
click at [587, 262] on div "Collaborate with the Product Owner to assess the impact of the issue and determ…" at bounding box center [578, 254] width 495 height 50
click at [331, 226] on input "b. Collaborate with the Product Owner to assess the impact of the issue and det…" at bounding box center [331, 221] width 0 height 10
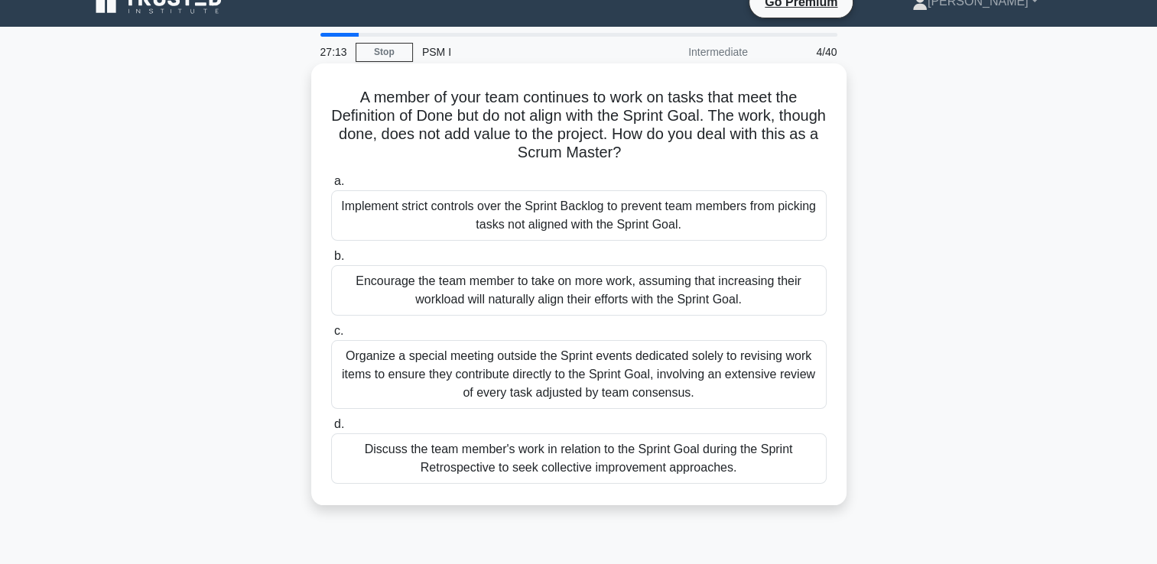
scroll to position [0, 0]
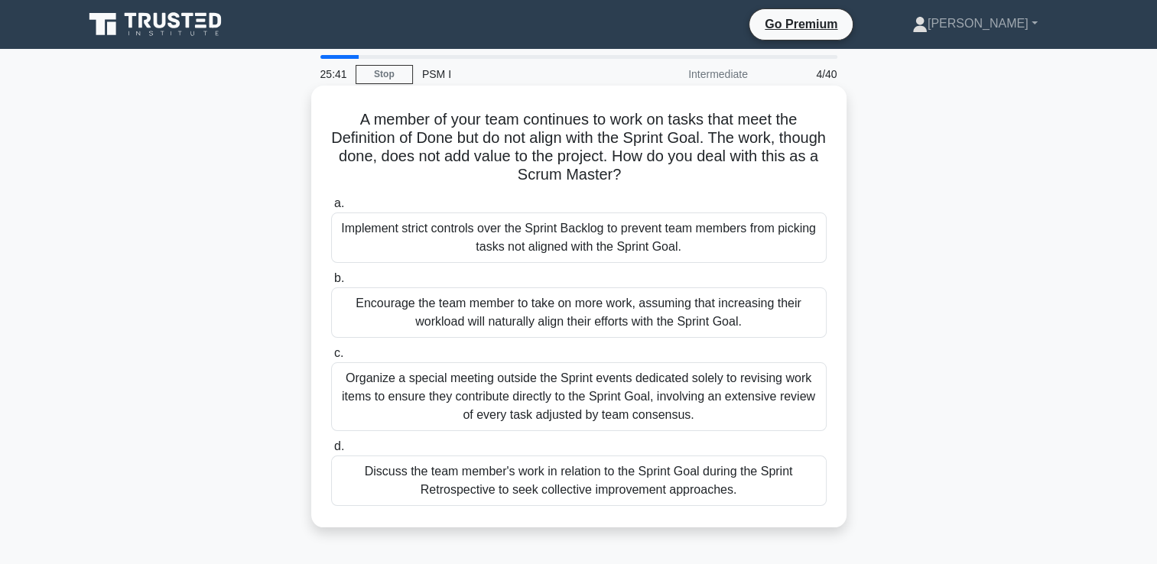
click at [673, 480] on div "Discuss the team member's work in relation to the Sprint Goal during the Sprint…" at bounding box center [578, 481] width 495 height 50
click at [331, 452] on input "d. Discuss the team member's work in relation to the Sprint Goal during the Spr…" at bounding box center [331, 447] width 0 height 10
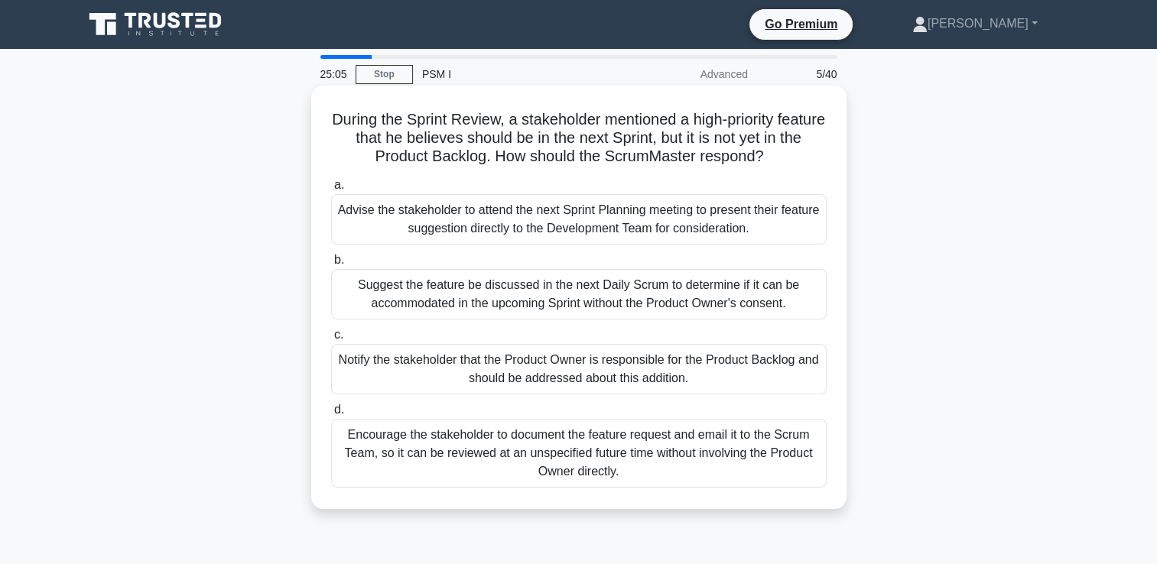
click at [394, 362] on div "Notify the stakeholder that the Product Owner is responsible for the Product Ba…" at bounding box center [578, 369] width 495 height 50
click at [331, 340] on input "c. Notify the stakeholder that the Product Owner is responsible for the Product…" at bounding box center [331, 335] width 0 height 10
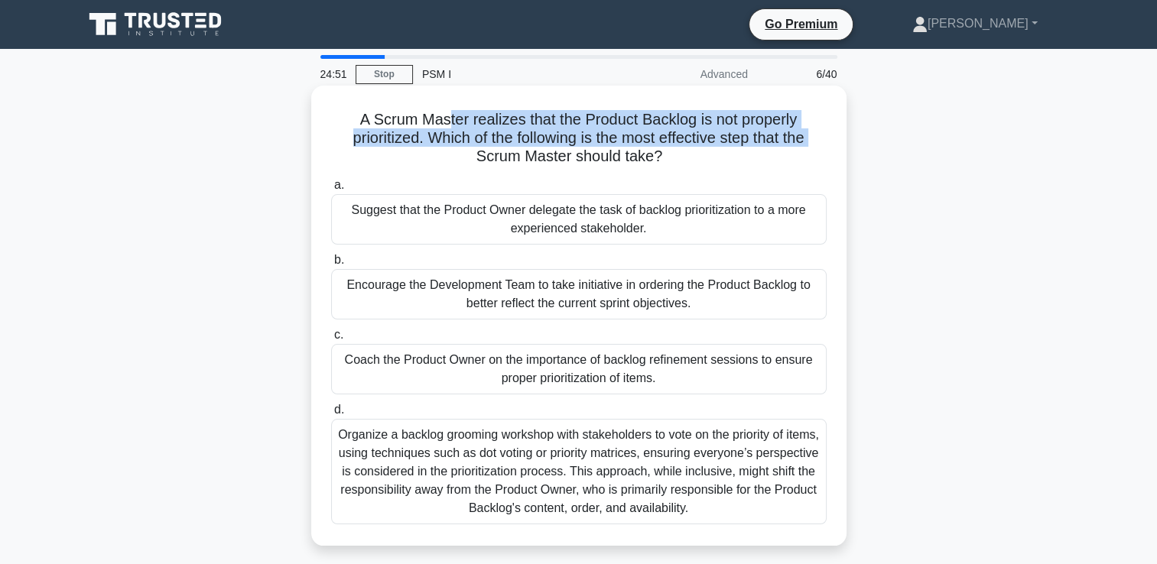
drag, startPoint x: 445, startPoint y: 116, endPoint x: 427, endPoint y: 149, distance: 37.6
click at [427, 149] on h5 "A Scrum Master realizes that the Product Backlog is not properly prioritized. W…" at bounding box center [578, 138] width 498 height 57
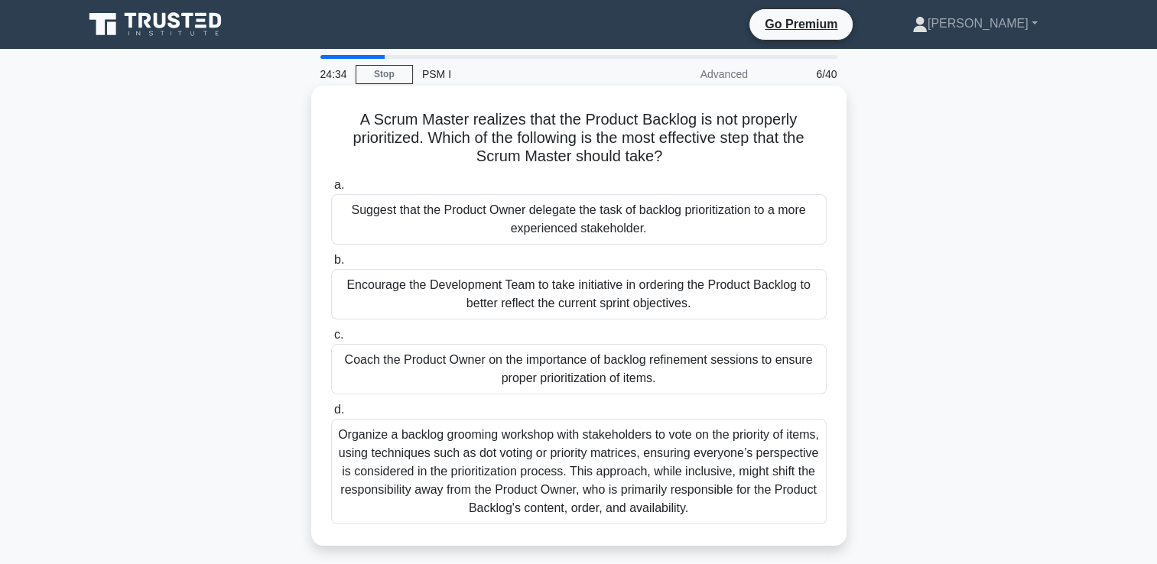
click at [682, 226] on div "Suggest that the Product Owner delegate the task of backlog prioritization to a…" at bounding box center [578, 219] width 495 height 50
click at [331, 190] on input "a. Suggest that the Product Owner delegate the task of backlog prioritization t…" at bounding box center [331, 185] width 0 height 10
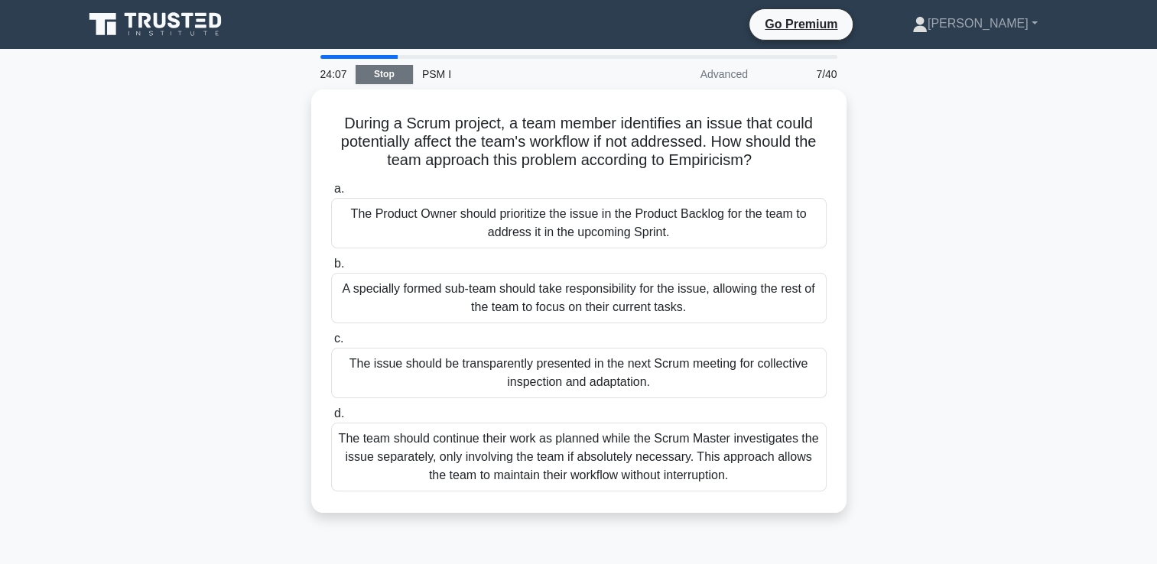
click at [388, 70] on link "Stop" at bounding box center [383, 74] width 57 height 19
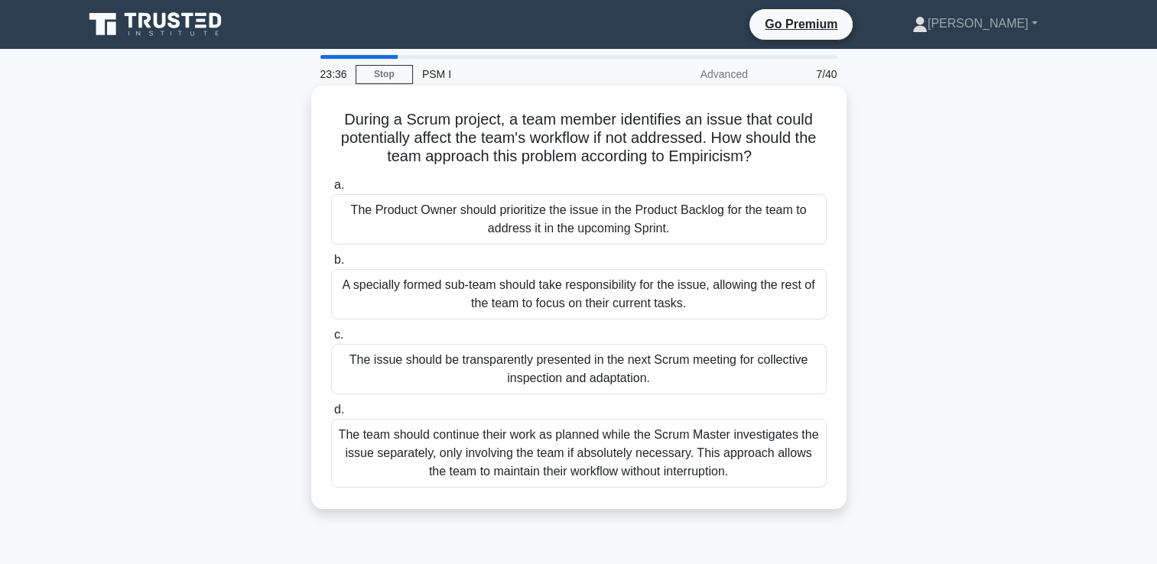
drag, startPoint x: 576, startPoint y: 120, endPoint x: 571, endPoint y: 127, distance: 8.3
click at [571, 127] on h5 "During a Scrum project, a team member identifies an issue that could potentiall…" at bounding box center [578, 138] width 498 height 57
click at [551, 219] on div "The Product Owner should prioritize the issue in the Product Backlog for the te…" at bounding box center [578, 219] width 495 height 50
click at [331, 190] on input "a. The Product Owner should prioritize the issue in the Product Backlog for the…" at bounding box center [331, 185] width 0 height 10
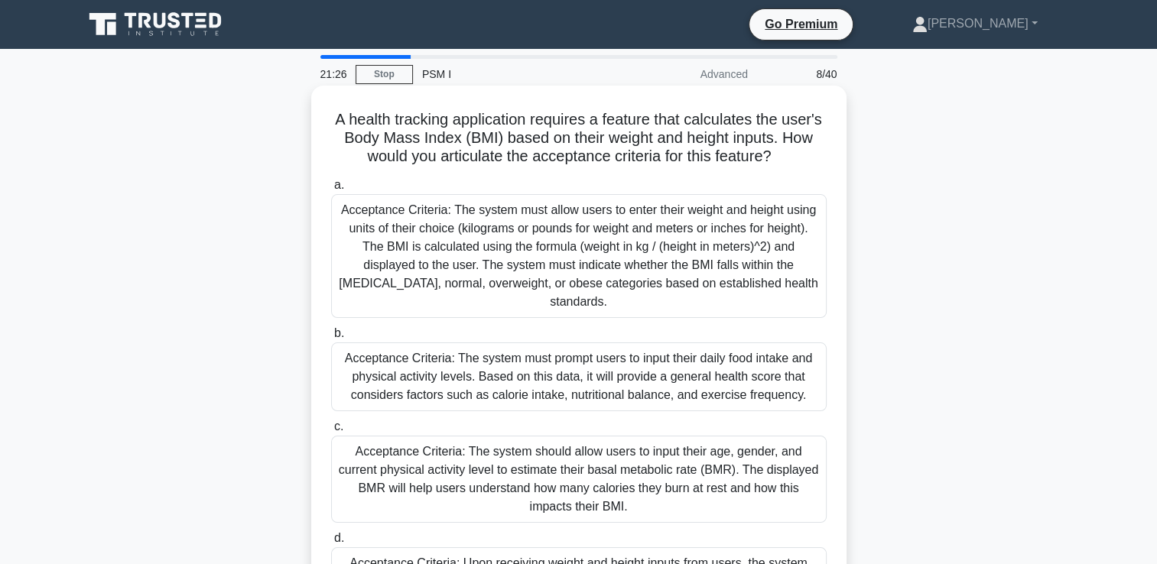
click at [623, 229] on div "Acceptance Criteria: The system must allow users to enter their weight and heig…" at bounding box center [578, 256] width 495 height 124
click at [331, 190] on input "a. Acceptance Criteria: The system must allow users to enter their weight and h…" at bounding box center [331, 185] width 0 height 10
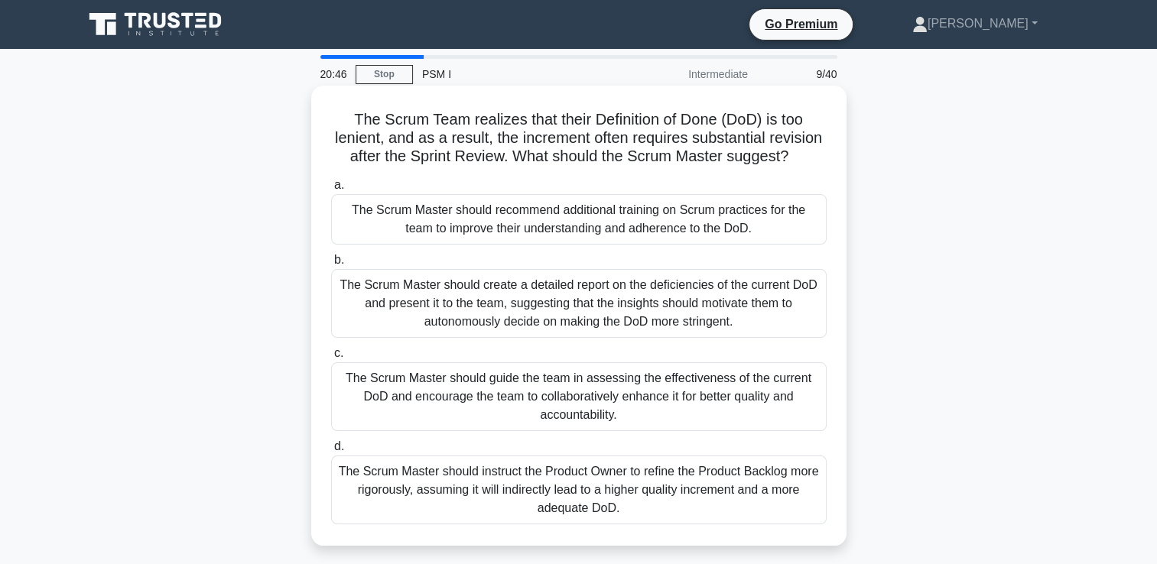
click at [654, 415] on div "The Scrum Master should guide the team in assessing the effectiveness of the cu…" at bounding box center [578, 396] width 495 height 69
click at [331, 359] on input "c. The Scrum Master should guide the team in assessing the effectiveness of the…" at bounding box center [331, 354] width 0 height 10
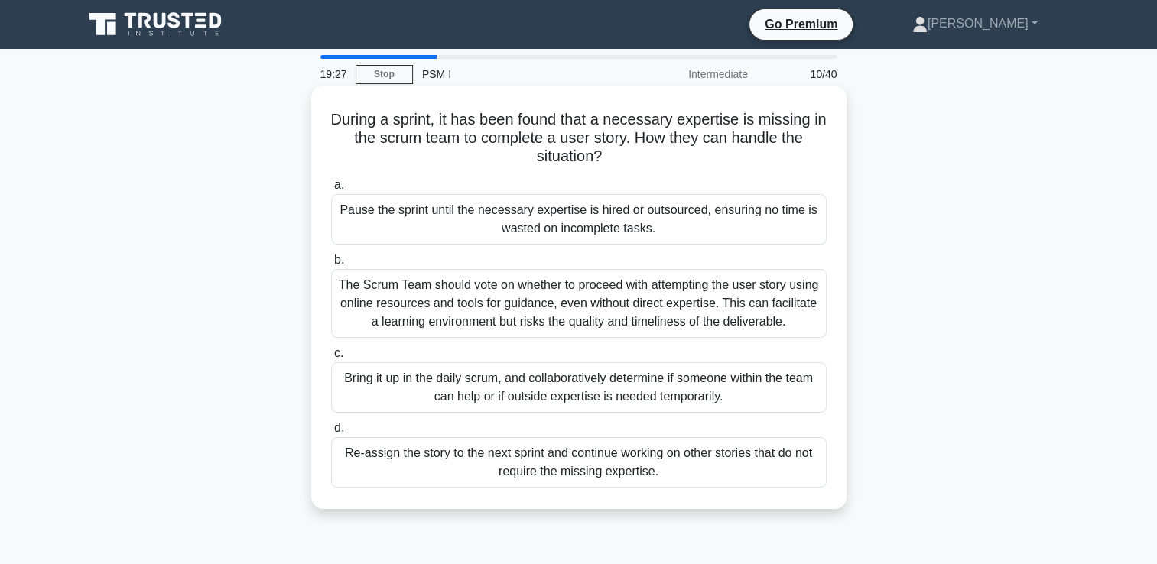
click at [398, 467] on div "Re-assign the story to the next sprint and continue working on other stories th…" at bounding box center [578, 462] width 495 height 50
click at [331, 433] on input "d. Re-assign the story to the next sprint and continue working on other stories…" at bounding box center [331, 429] width 0 height 10
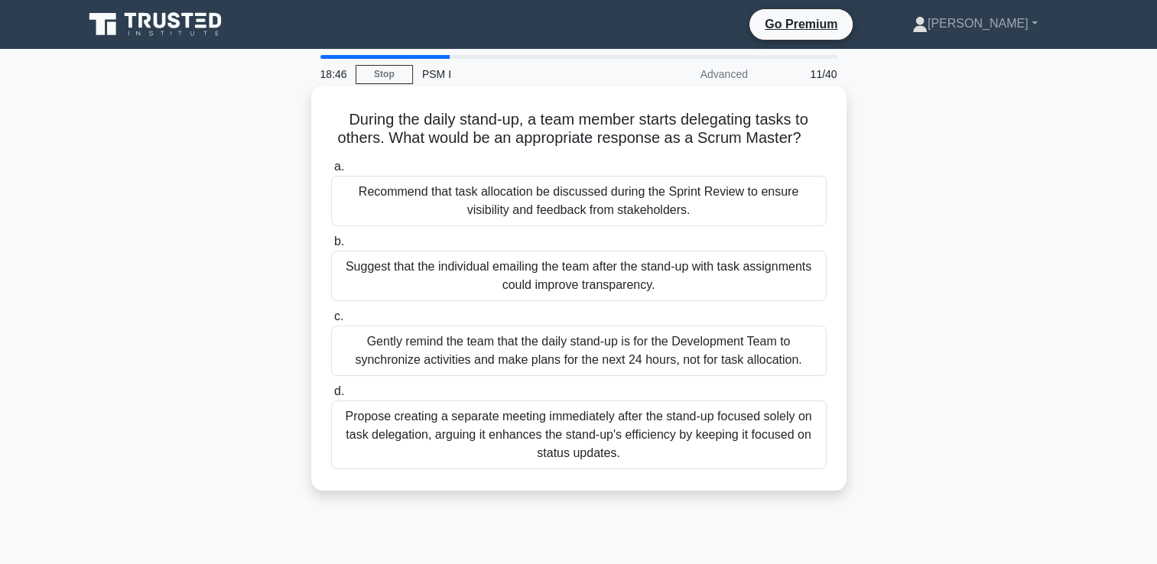
click at [398, 360] on div "Gently remind the team that the daily stand-up is for the Development Team to s…" at bounding box center [578, 351] width 495 height 50
click at [331, 322] on input "c. Gently remind the team that the daily stand-up is for the Development Team t…" at bounding box center [331, 317] width 0 height 10
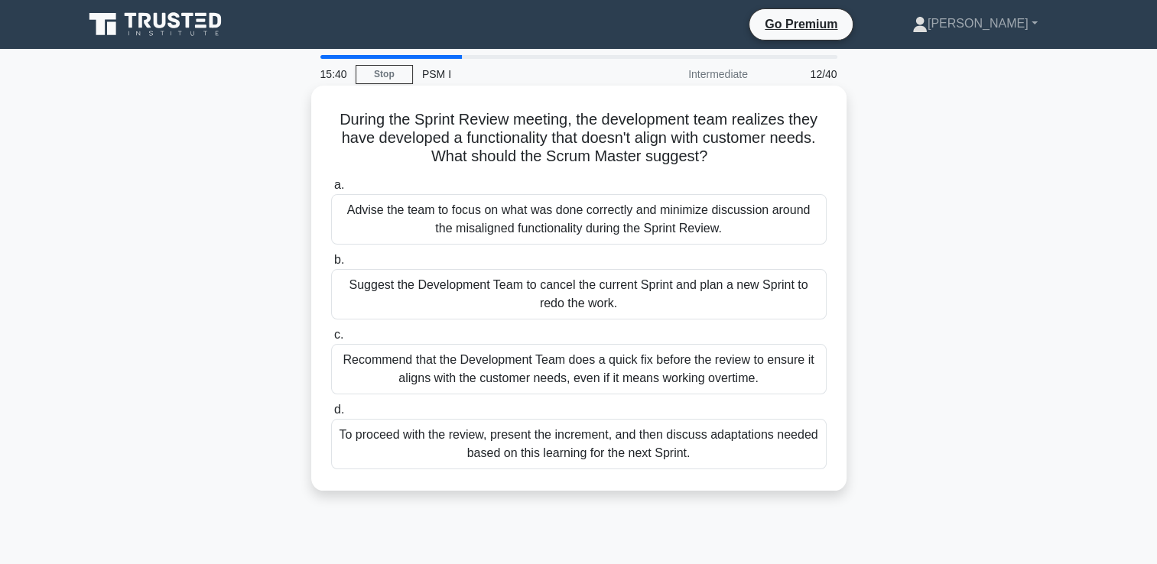
click at [537, 304] on div "Suggest the Development Team to cancel the current Sprint and plan a new Sprint…" at bounding box center [578, 294] width 495 height 50
click at [331, 265] on input "b. Suggest the Development Team to cancel the current Sprint and plan a new Spr…" at bounding box center [331, 260] width 0 height 10
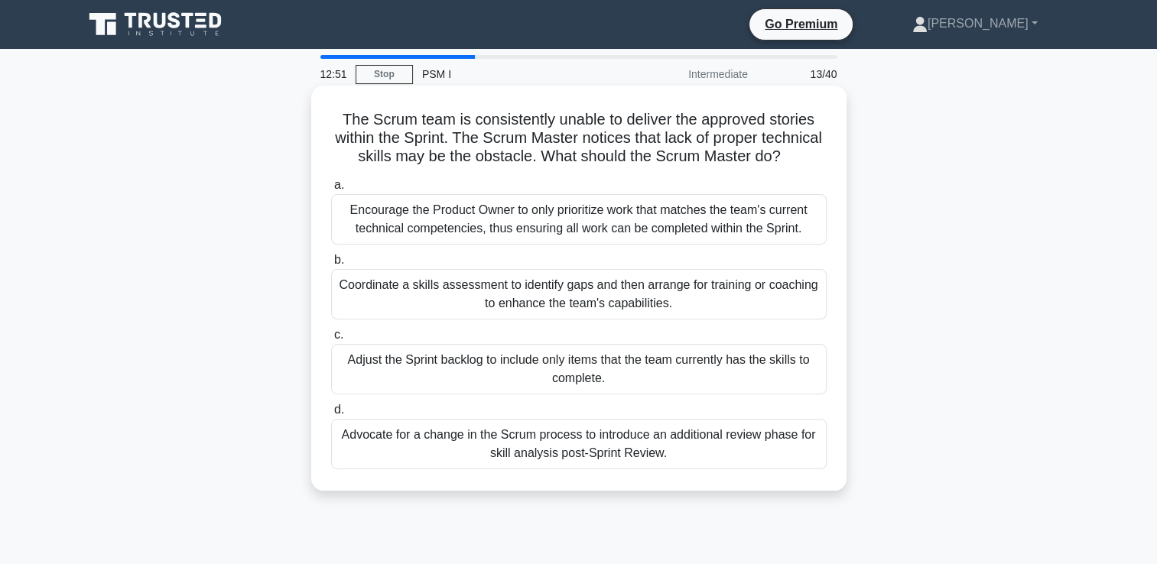
click at [450, 245] on div "Encourage the Product Owner to only prioritize work that matches the team's cur…" at bounding box center [578, 219] width 495 height 50
click at [331, 190] on input "a. Encourage the Product Owner to only prioritize work that matches the team's …" at bounding box center [331, 185] width 0 height 10
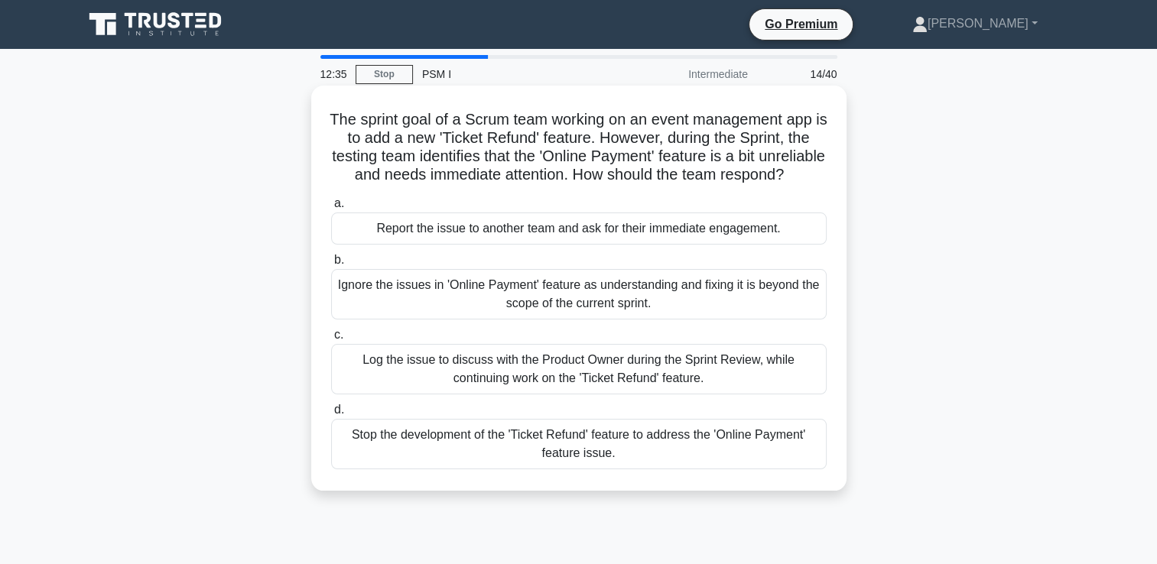
drag, startPoint x: 401, startPoint y: 153, endPoint x: 654, endPoint y: 196, distance: 256.8
click at [654, 185] on h5 "The sprint goal of a Scrum team working on an event management app is to add a …" at bounding box center [578, 147] width 498 height 75
click at [717, 394] on div "Log the issue to discuss with the Product Owner during the Sprint Review, while…" at bounding box center [578, 369] width 495 height 50
click at [331, 340] on input "c. Log the issue to discuss with the Product Owner during the Sprint Review, wh…" at bounding box center [331, 335] width 0 height 10
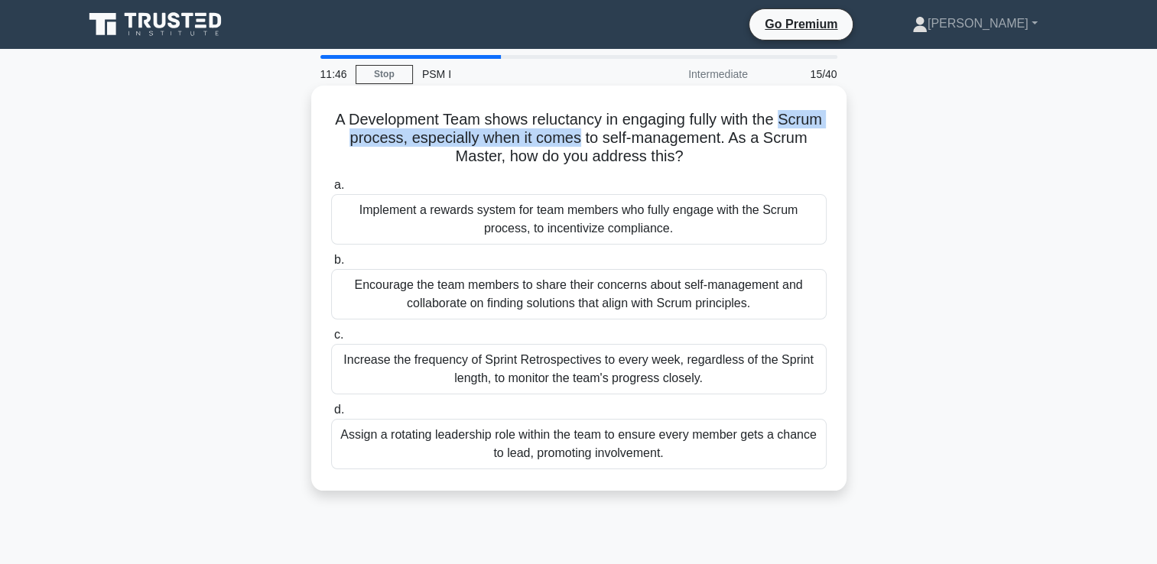
drag, startPoint x: 349, startPoint y: 137, endPoint x: 627, endPoint y: 145, distance: 278.4
click at [627, 145] on h5 "A Development Team shows reluctancy in engaging fully with the Scrum process, e…" at bounding box center [578, 138] width 498 height 57
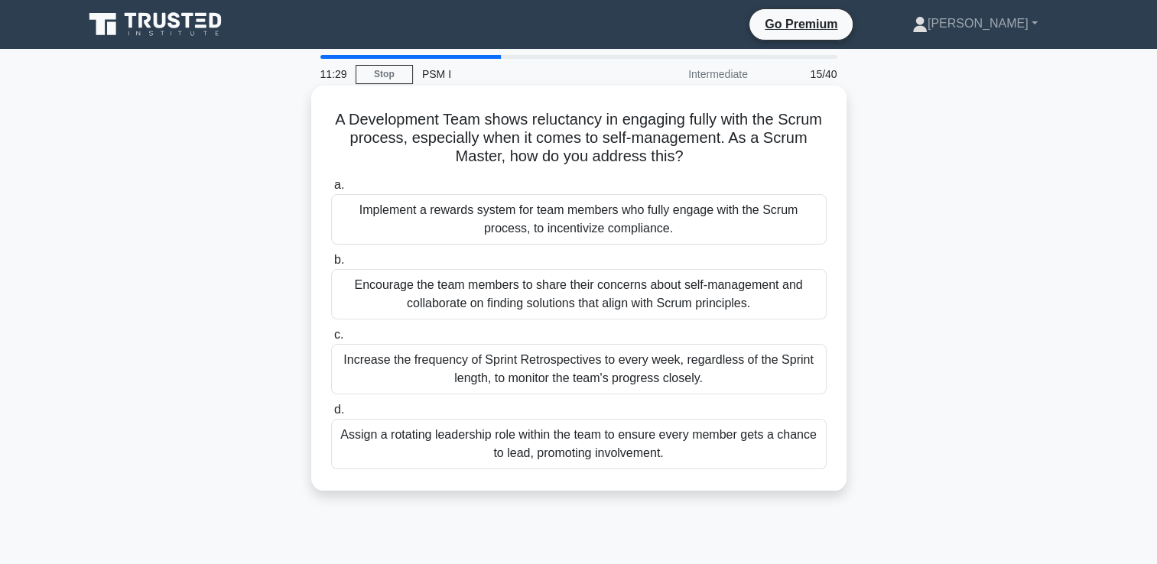
click at [734, 301] on div "Encourage the team members to share their concerns about self-management and co…" at bounding box center [578, 294] width 495 height 50
click at [331, 265] on input "b. Encourage the team members to share their concerns about self-management and…" at bounding box center [331, 260] width 0 height 10
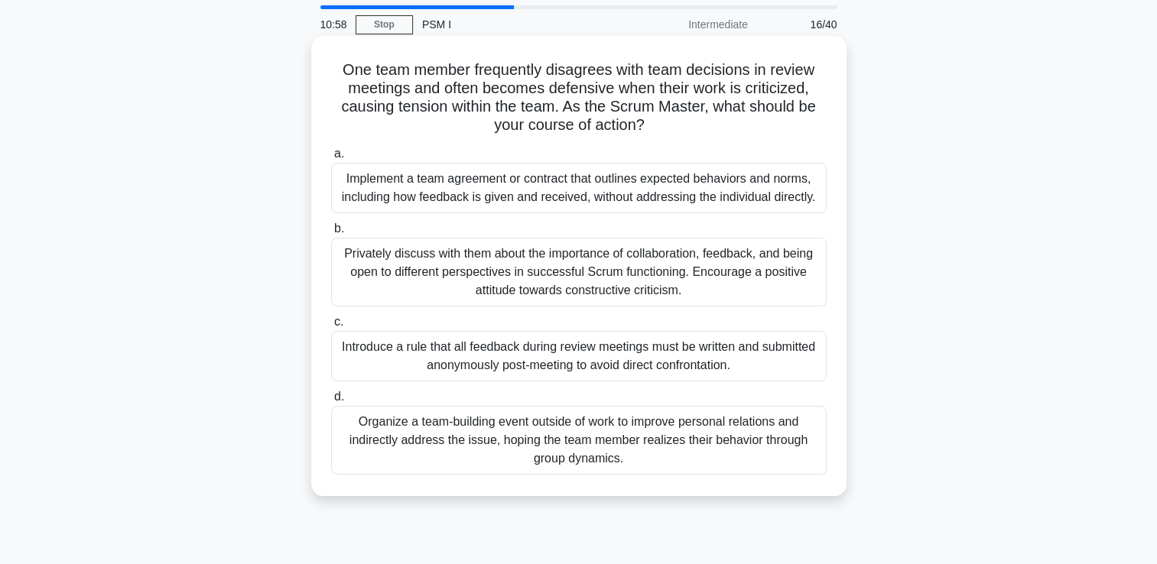
scroll to position [76, 0]
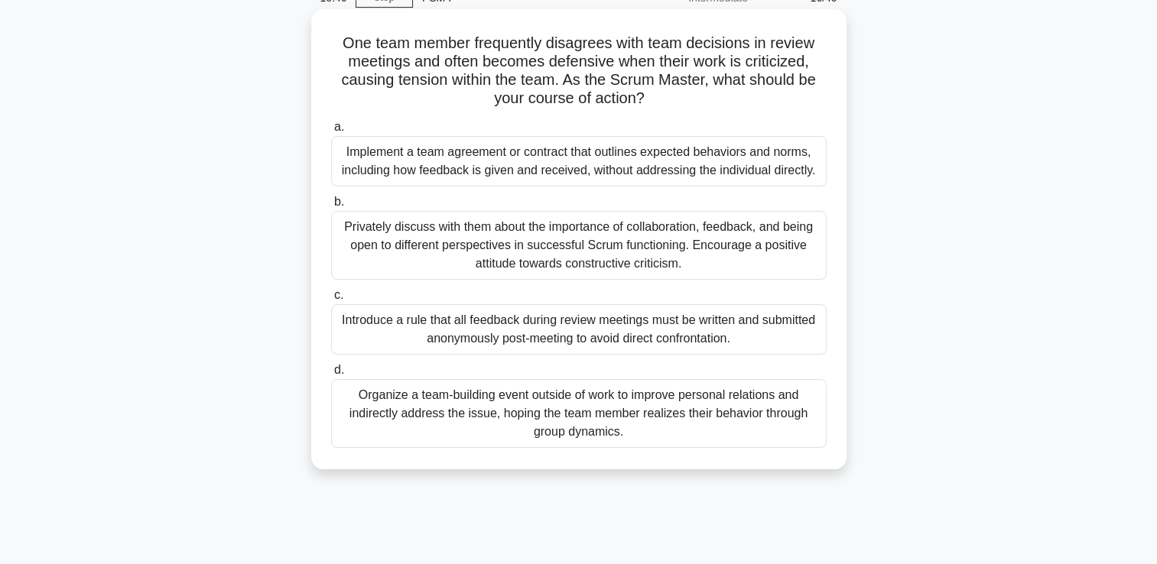
click at [575, 234] on div "Privately discuss with them about the importance of collaboration, feedback, an…" at bounding box center [578, 245] width 495 height 69
click at [331, 207] on input "b. Privately discuss with them about the importance of collaboration, feedback,…" at bounding box center [331, 202] width 0 height 10
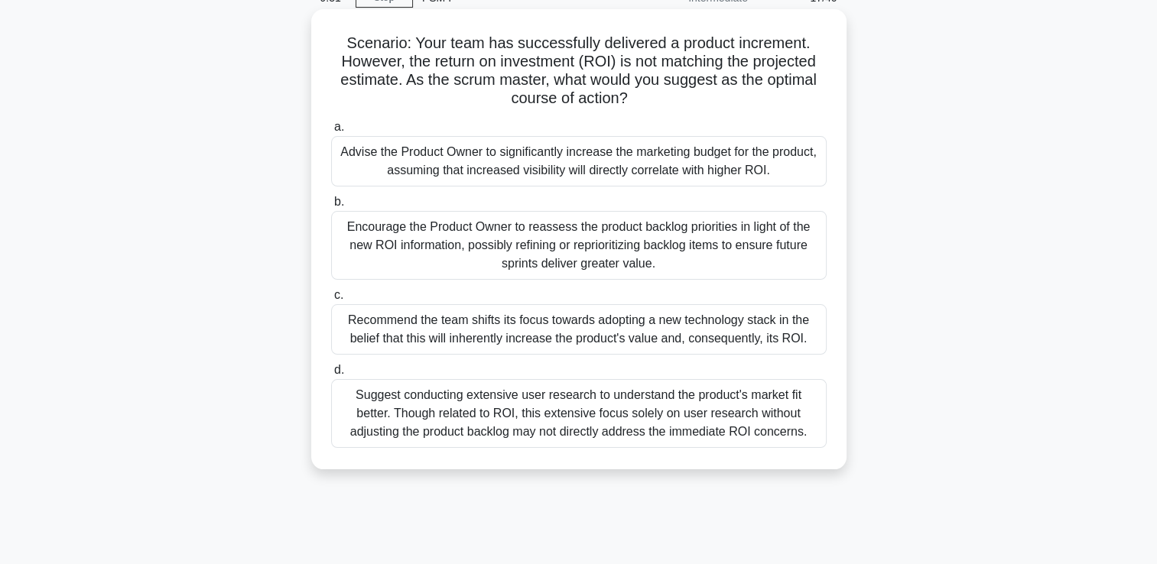
click at [446, 254] on div "Encourage the Product Owner to reassess the product backlog priorities in light…" at bounding box center [578, 245] width 495 height 69
click at [331, 207] on input "b. Encourage the Product Owner to reassess the product backlog priorities in li…" at bounding box center [331, 202] width 0 height 10
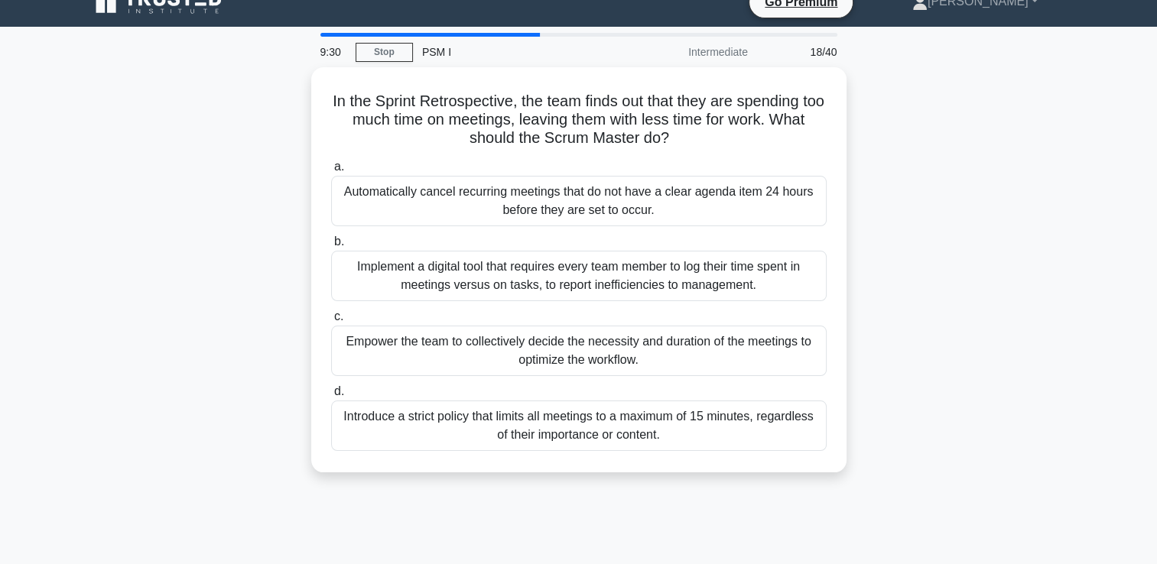
scroll to position [0, 0]
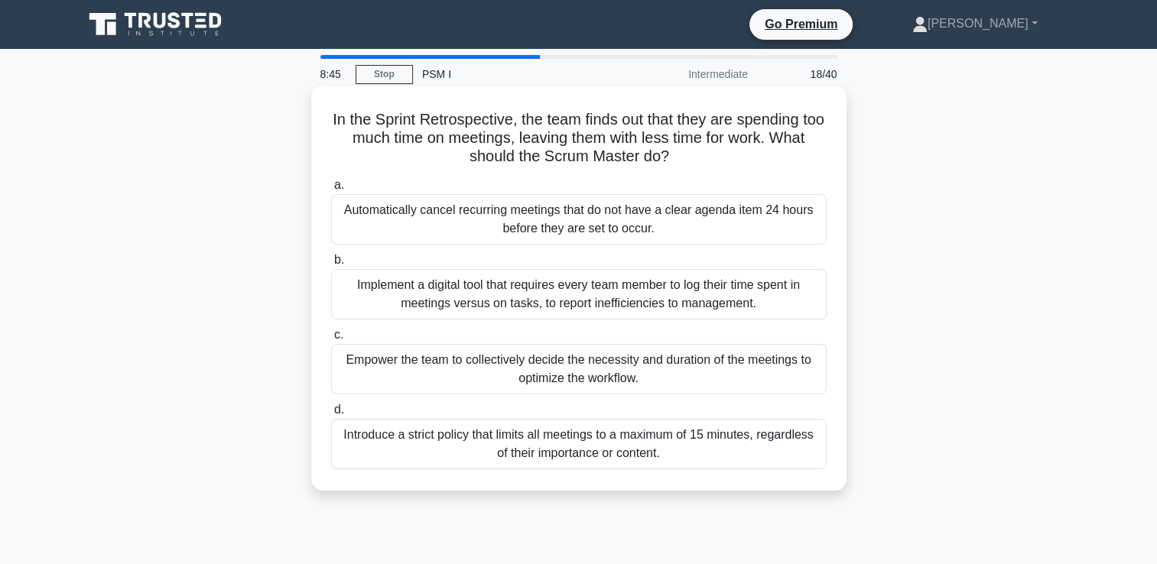
click at [389, 307] on div "Implement a digital tool that requires every team member to log their time spen…" at bounding box center [578, 294] width 495 height 50
click at [331, 265] on input "b. Implement a digital tool that requires every team member to log their time s…" at bounding box center [331, 260] width 0 height 10
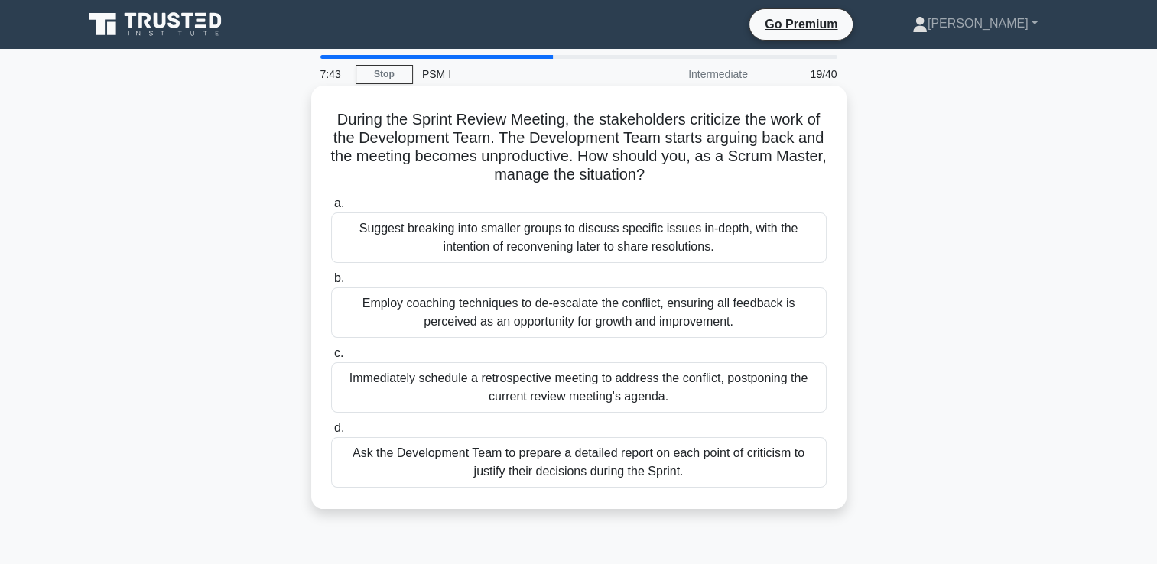
click at [572, 300] on div "Employ coaching techniques to de-escalate the conflict, ensuring all feedback i…" at bounding box center [578, 312] width 495 height 50
click at [331, 284] on input "b. Employ coaching techniques to de-escalate the conflict, ensuring all feedbac…" at bounding box center [331, 279] width 0 height 10
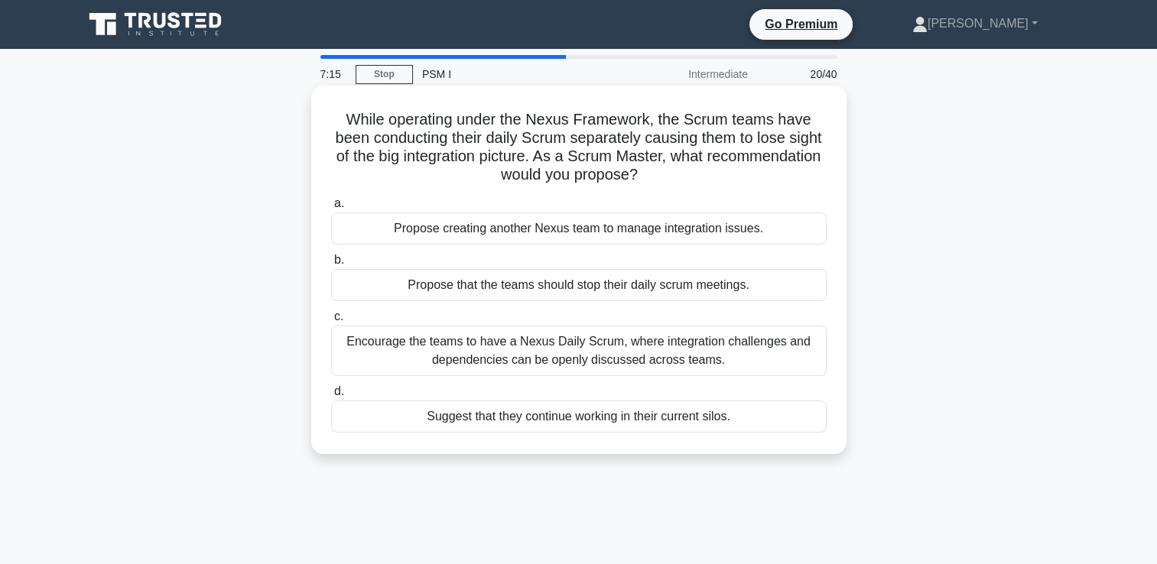
click at [616, 353] on div "Encourage the teams to have a Nexus Daily Scrum, where integration challenges a…" at bounding box center [578, 351] width 495 height 50
click at [331, 322] on input "c. Encourage the teams to have a Nexus Daily Scrum, where integration challenge…" at bounding box center [331, 317] width 0 height 10
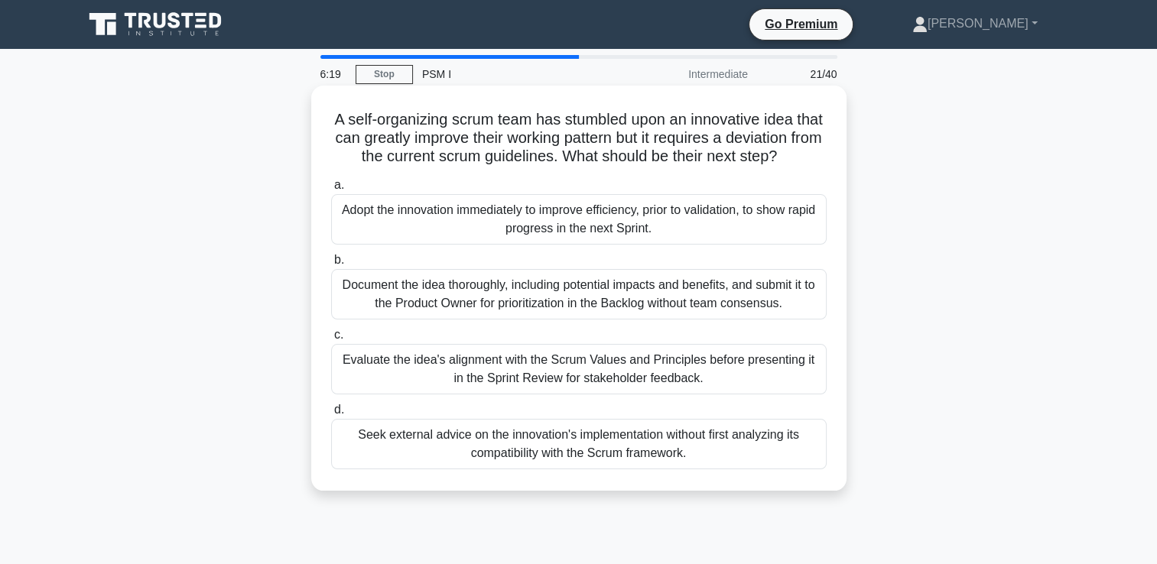
drag, startPoint x: 479, startPoint y: 124, endPoint x: 710, endPoint y: 187, distance: 240.2
click at [710, 187] on div "A self-organizing scrum team has stumbled upon an innovative idea that can grea…" at bounding box center [578, 288] width 523 height 393
click at [680, 394] on div "Evaluate the idea's alignment with the Scrum Values and Principles before prese…" at bounding box center [578, 369] width 495 height 50
click at [331, 340] on input "c. Evaluate the idea's alignment with the Scrum Values and Principles before pr…" at bounding box center [331, 335] width 0 height 10
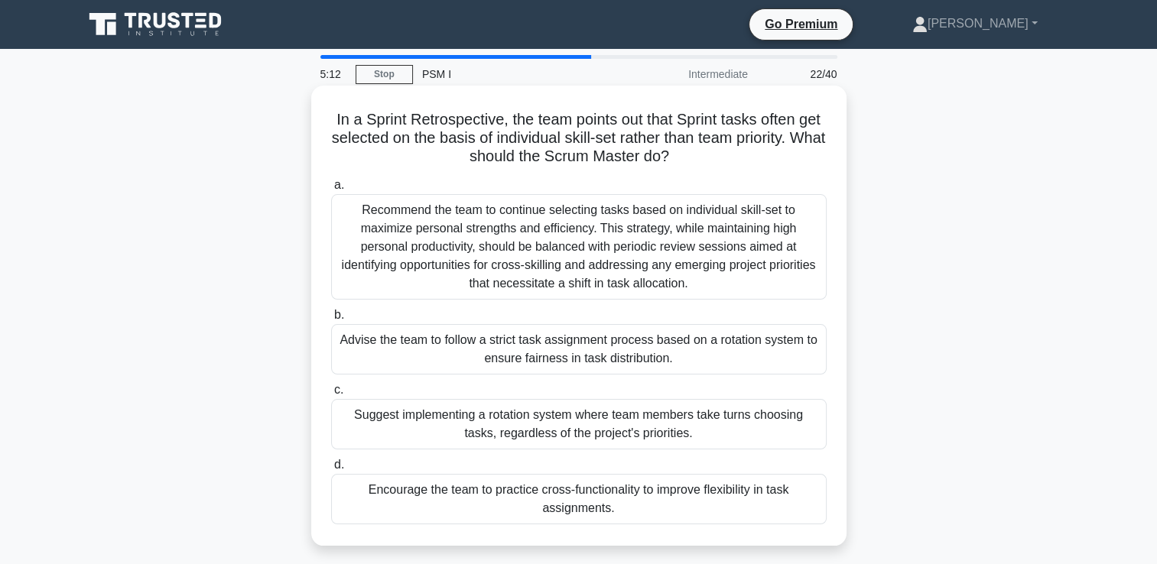
click at [598, 502] on div "Encourage the team to practice cross-functionality to improve flexibility in ta…" at bounding box center [578, 499] width 495 height 50
click at [331, 470] on input "d. Encourage the team to practice cross-functionality to improve flexibility in…" at bounding box center [331, 465] width 0 height 10
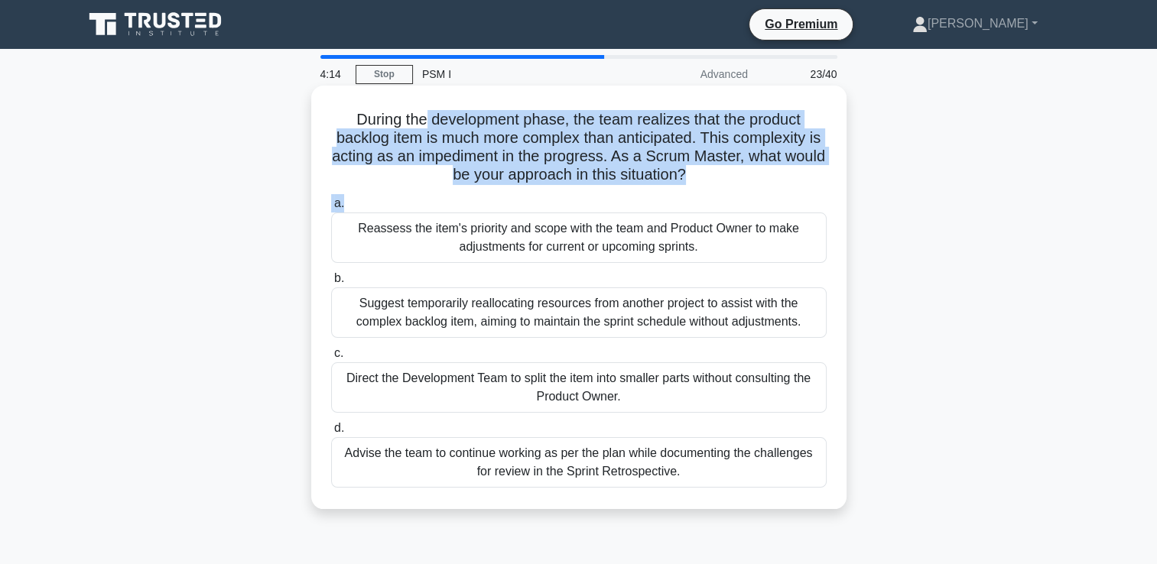
drag, startPoint x: 421, startPoint y: 119, endPoint x: 645, endPoint y: 189, distance: 234.5
click at [645, 189] on div "During the development phase, the team realizes that the product backlog item i…" at bounding box center [578, 297] width 523 height 411
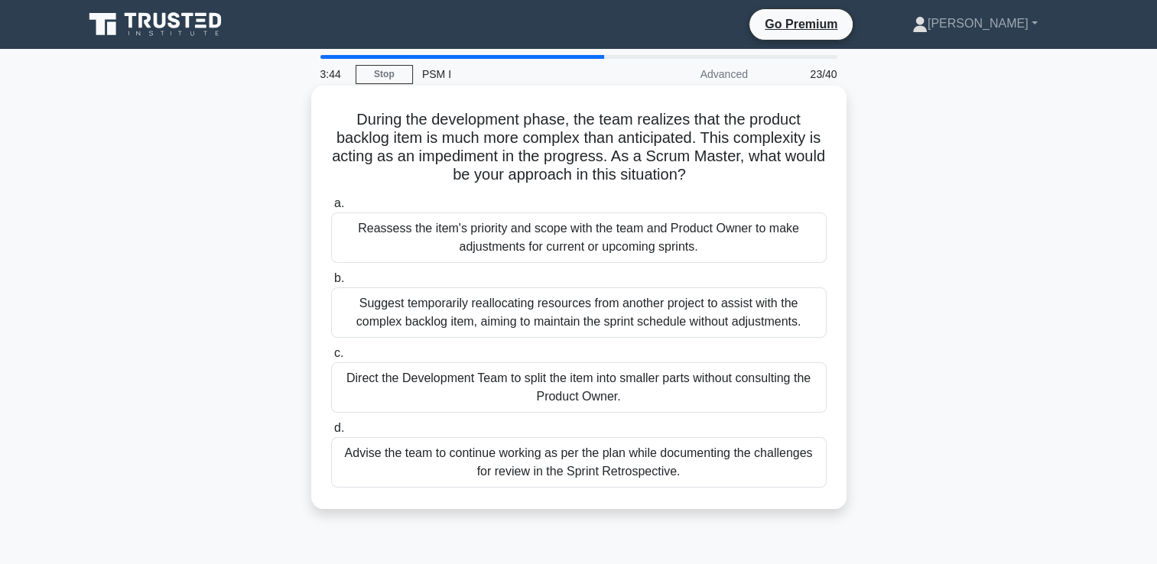
click at [624, 240] on div "Reassess the item's priority and scope with the team and Product Owner to make …" at bounding box center [578, 238] width 495 height 50
click at [331, 209] on input "a. Reassess the item's priority and scope with the team and Product Owner to ma…" at bounding box center [331, 204] width 0 height 10
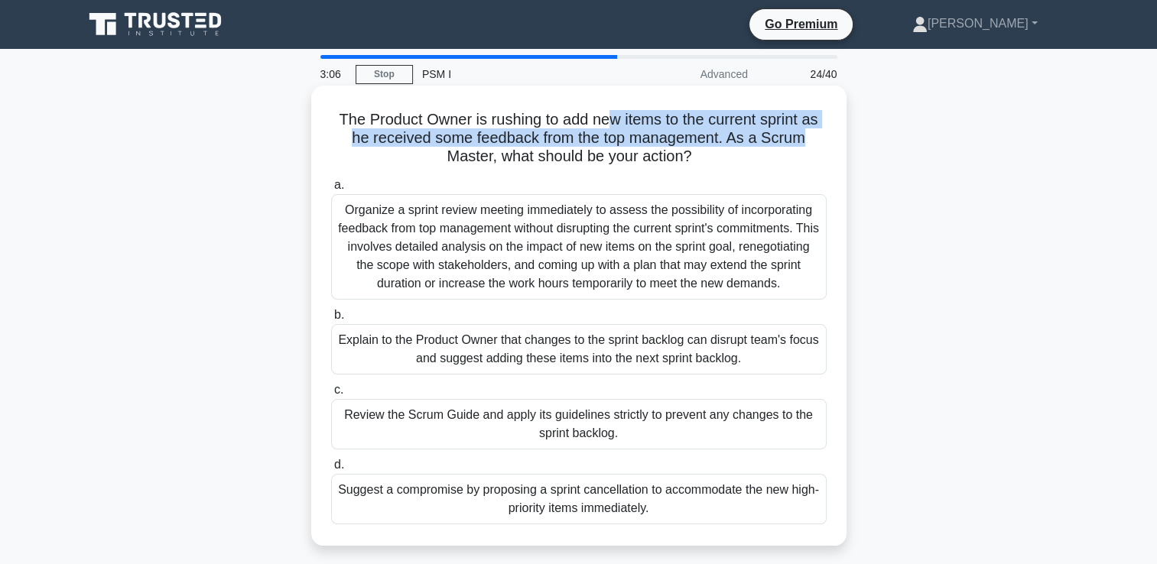
drag, startPoint x: 606, startPoint y: 118, endPoint x: 832, endPoint y: 136, distance: 226.2
click at [832, 136] on div "The Product Owner is [PERSON_NAME] to add new items to the current sprint as he…" at bounding box center [578, 316] width 523 height 448
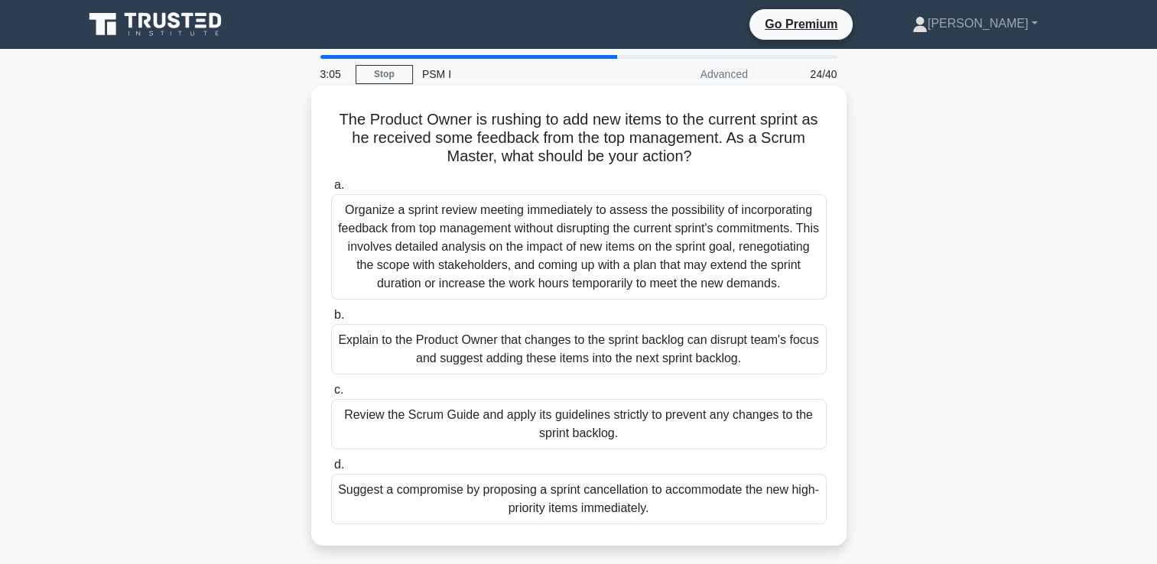
drag, startPoint x: 832, startPoint y: 136, endPoint x: 736, endPoint y: 170, distance: 101.3
click at [736, 170] on div "The Product Owner is [PERSON_NAME] to add new items to the current sprint as he…" at bounding box center [578, 316] width 523 height 448
click at [749, 342] on div "Explain to the Product Owner that changes to the sprint backlog can disrupt tea…" at bounding box center [578, 349] width 495 height 50
click at [331, 320] on input "b. Explain to the Product Owner that changes to the sprint backlog can disrupt …" at bounding box center [331, 315] width 0 height 10
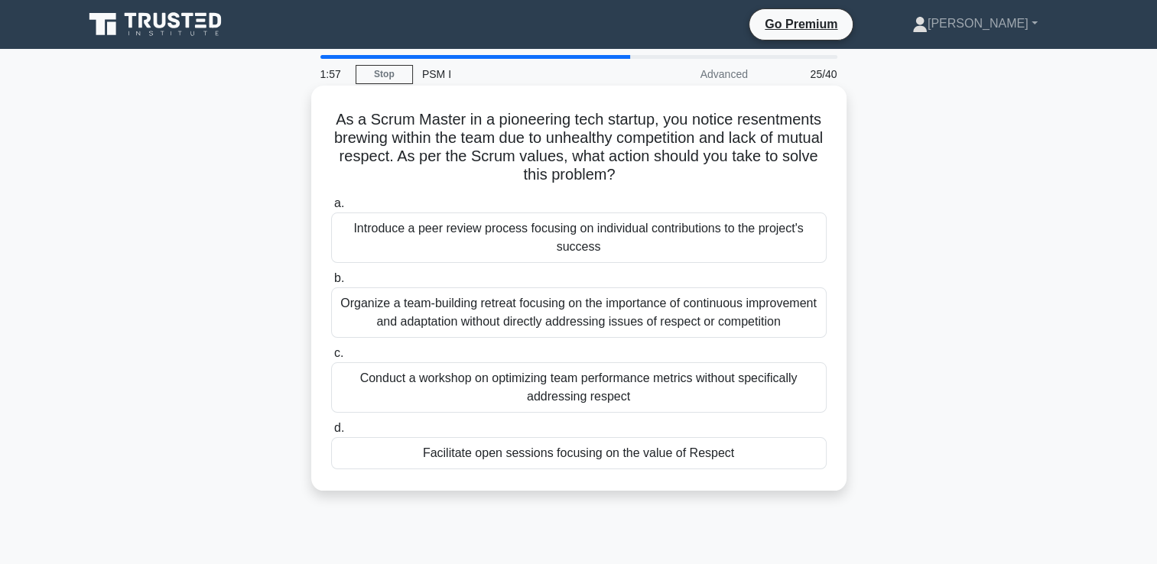
click at [492, 239] on div "Introduce a peer review process focusing on individual contributions to the pro…" at bounding box center [578, 238] width 495 height 50
click at [331, 209] on input "a. Introduce a peer review process focusing on individual contributions to the …" at bounding box center [331, 204] width 0 height 10
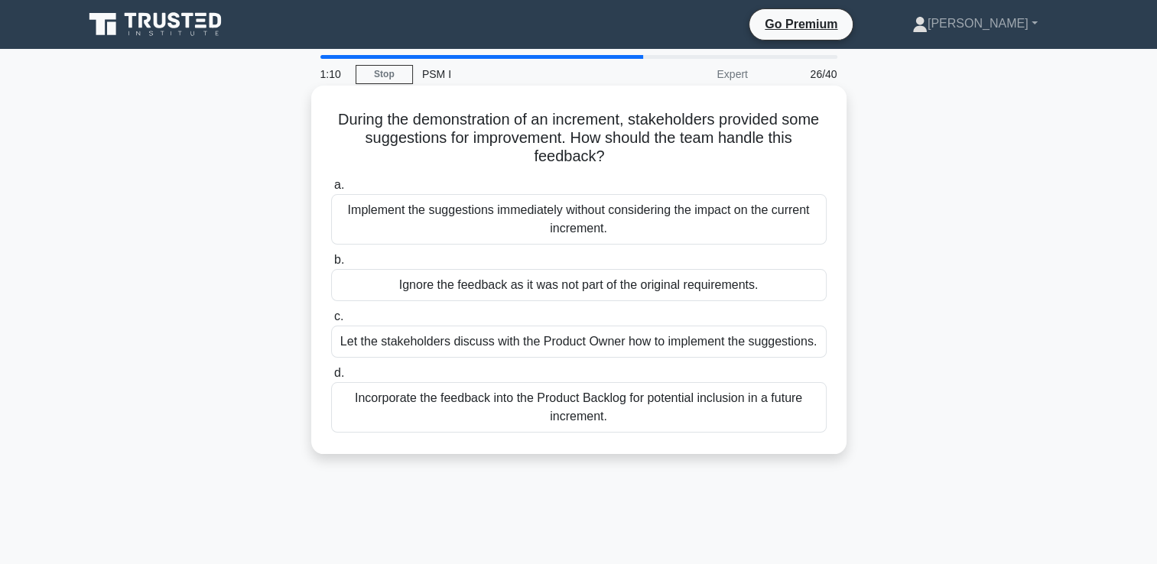
click at [510, 417] on div "Incorporate the feedback into the Product Backlog for potential inclusion in a …" at bounding box center [578, 407] width 495 height 50
click at [331, 378] on input "d. Incorporate the feedback into the Product Backlog for potential inclusion in…" at bounding box center [331, 373] width 0 height 10
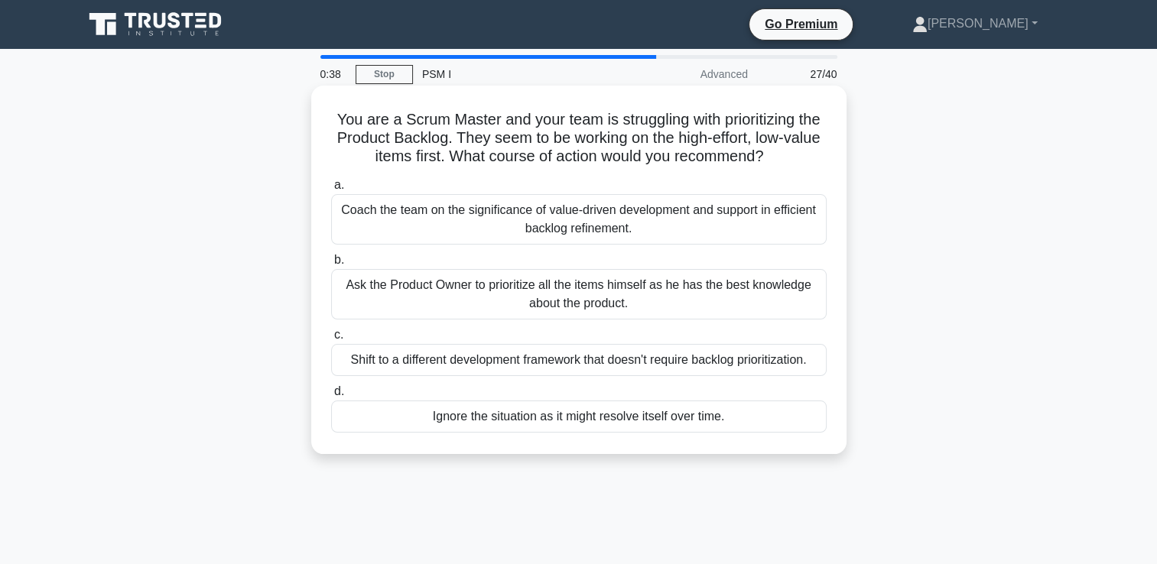
click at [396, 291] on div "Ask the Product Owner to prioritize all the items himself as he has the best kn…" at bounding box center [578, 294] width 495 height 50
click at [331, 265] on input "b. Ask the Product Owner to prioritize all the items himself as he has the best…" at bounding box center [331, 260] width 0 height 10
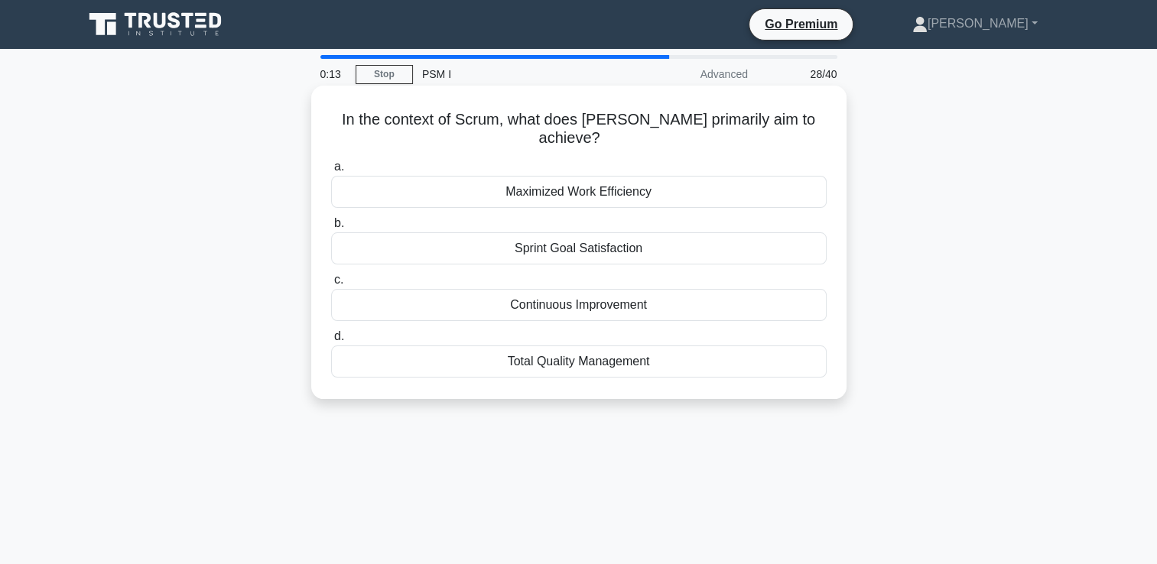
click at [617, 176] on div "Maximized Work Efficiency" at bounding box center [578, 192] width 495 height 32
click at [331, 170] on input "a. Maximized Work Efficiency" at bounding box center [331, 167] width 0 height 10
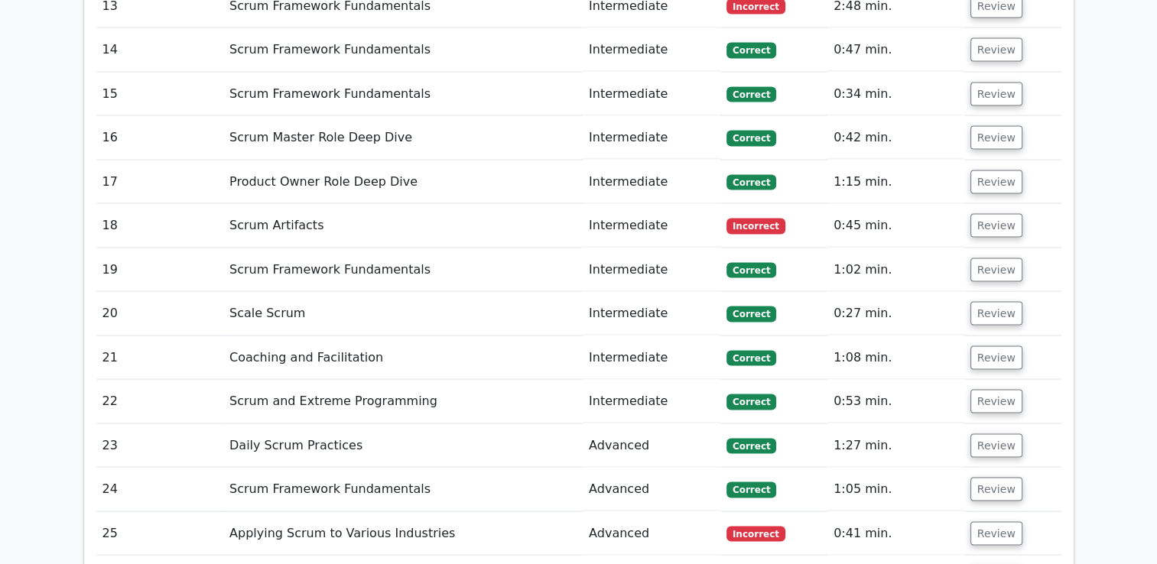
scroll to position [2981, 0]
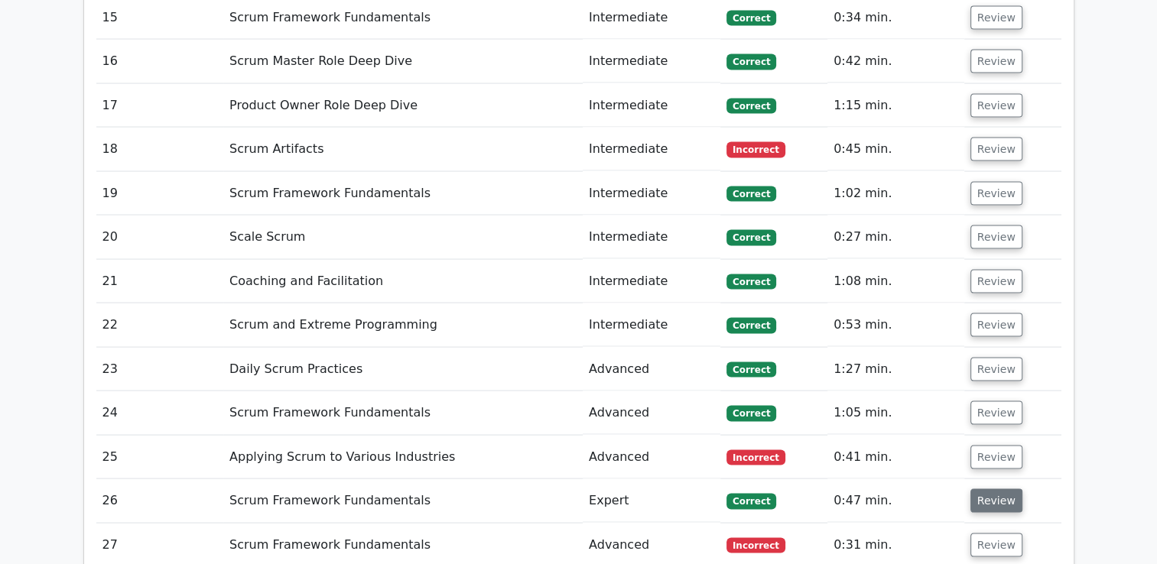
click at [983, 489] on button "Review" at bounding box center [996, 501] width 52 height 24
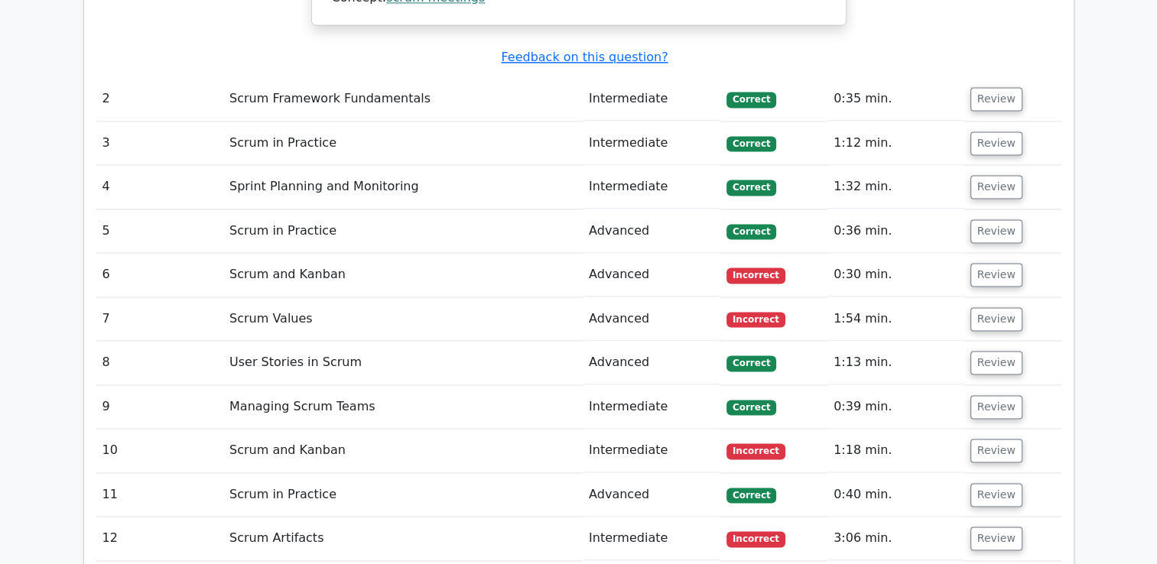
scroll to position [2140, 0]
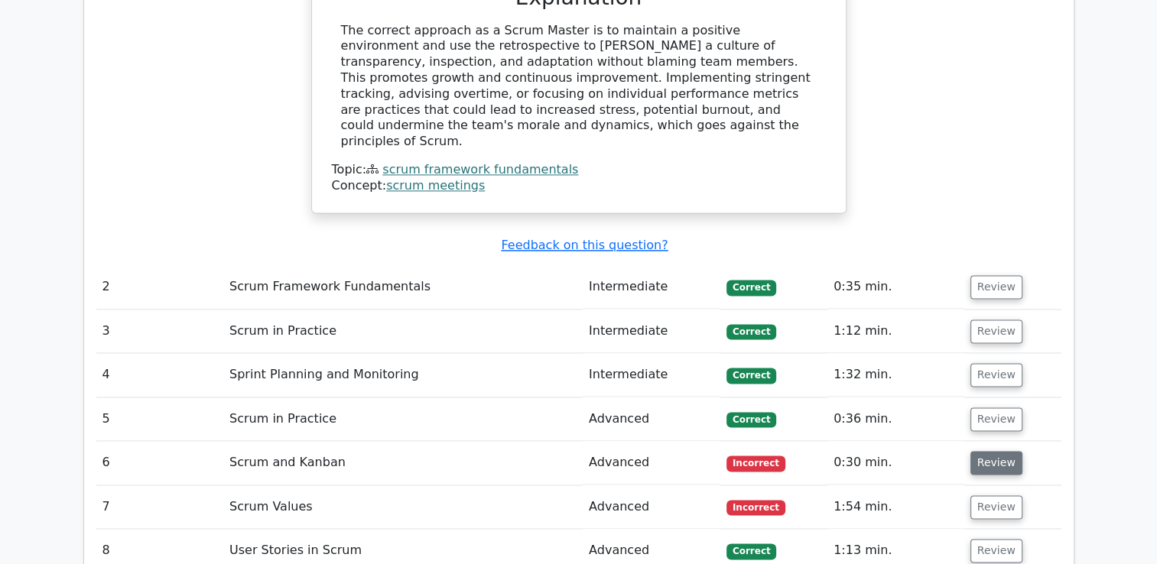
click at [1001, 451] on button "Review" at bounding box center [996, 463] width 52 height 24
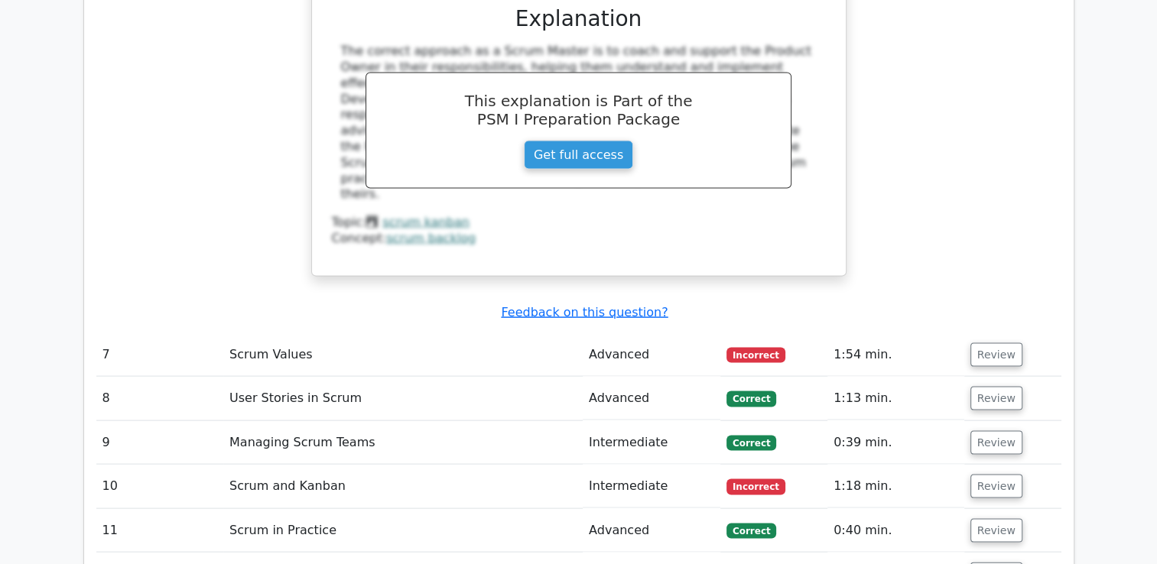
scroll to position [3058, 0]
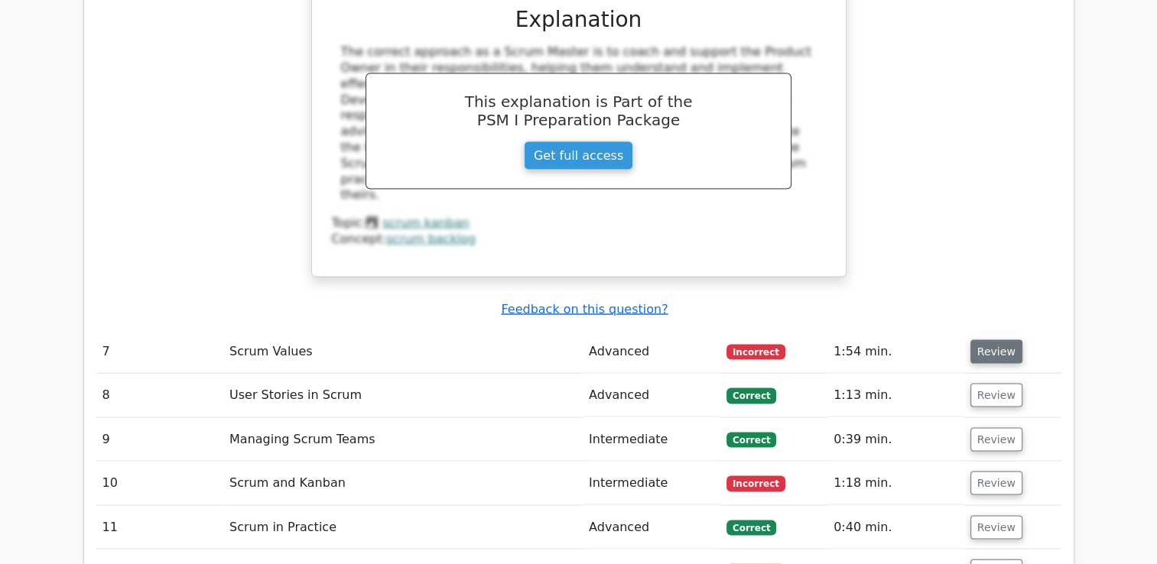
click at [979, 340] on button "Review" at bounding box center [996, 352] width 52 height 24
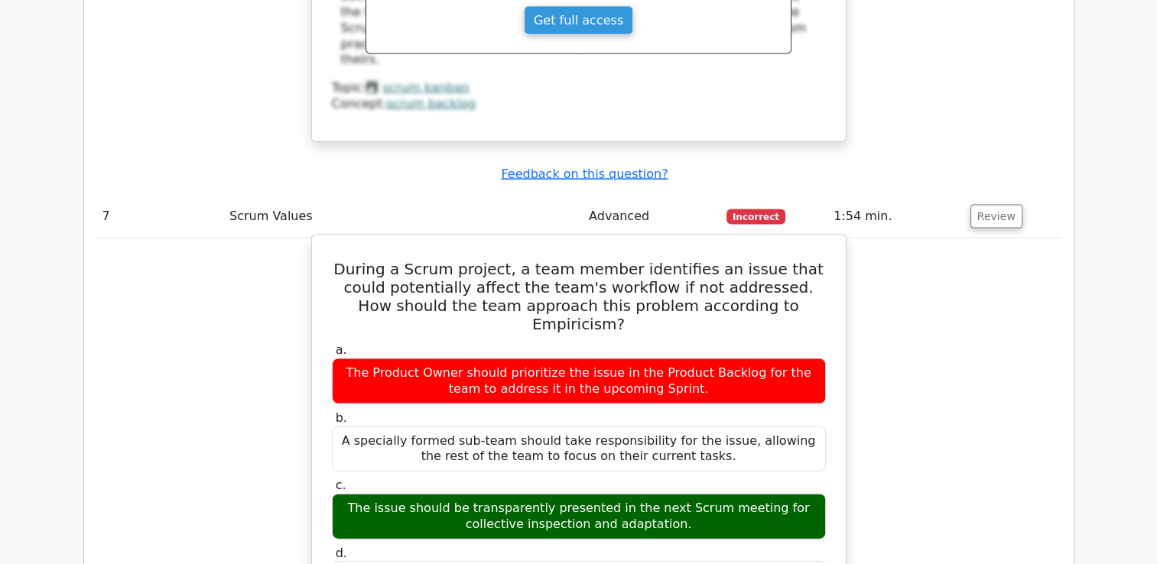
scroll to position [3211, 0]
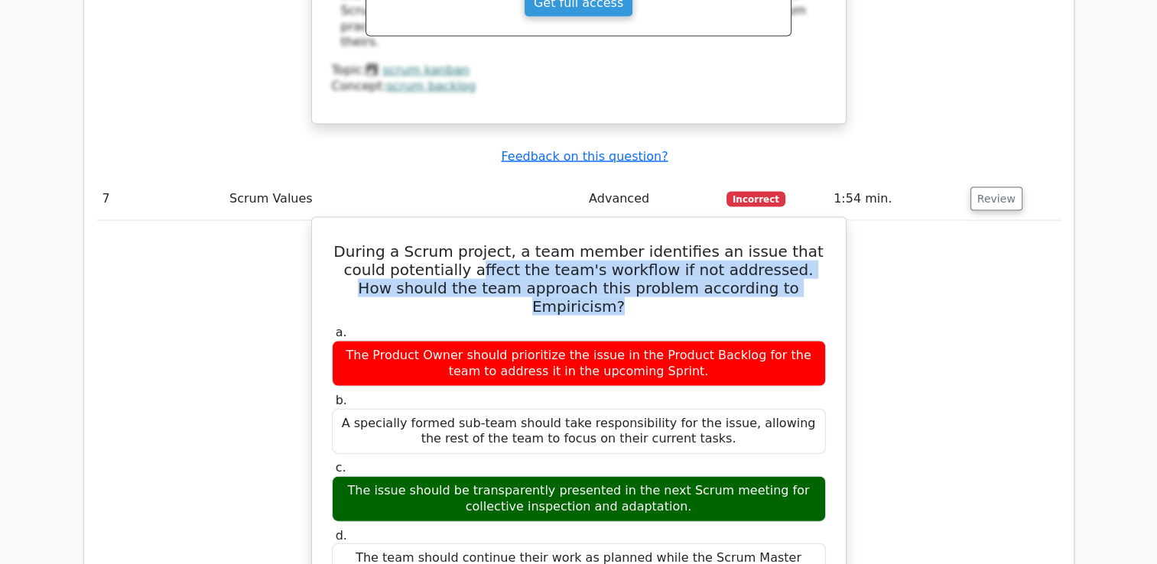
drag, startPoint x: 415, startPoint y: 170, endPoint x: 823, endPoint y: 185, distance: 408.5
click at [823, 242] on h5 "During a Scrum project, a team member identifies an issue that could potentiall…" at bounding box center [578, 278] width 497 height 73
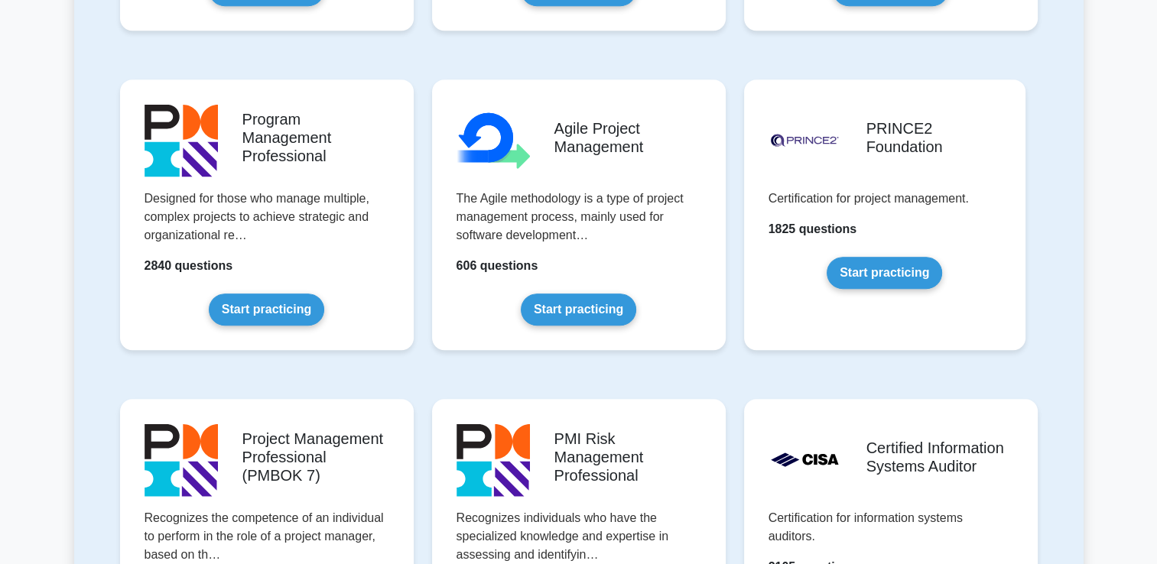
scroll to position [994, 0]
